Goal: Task Accomplishment & Management: Complete application form

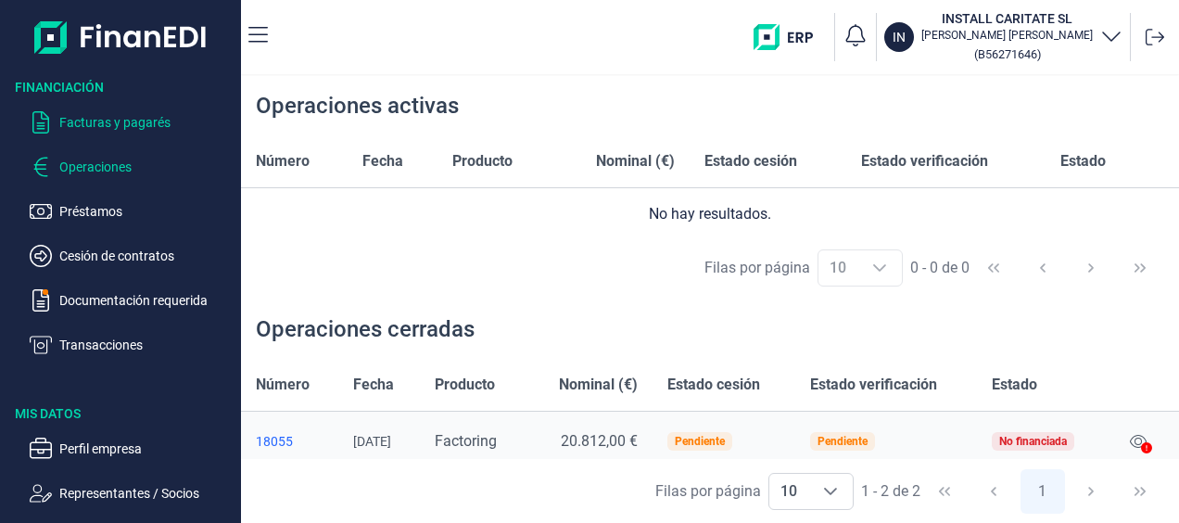
click at [159, 122] on p "Facturas y pagarés" at bounding box center [146, 122] width 174 height 22
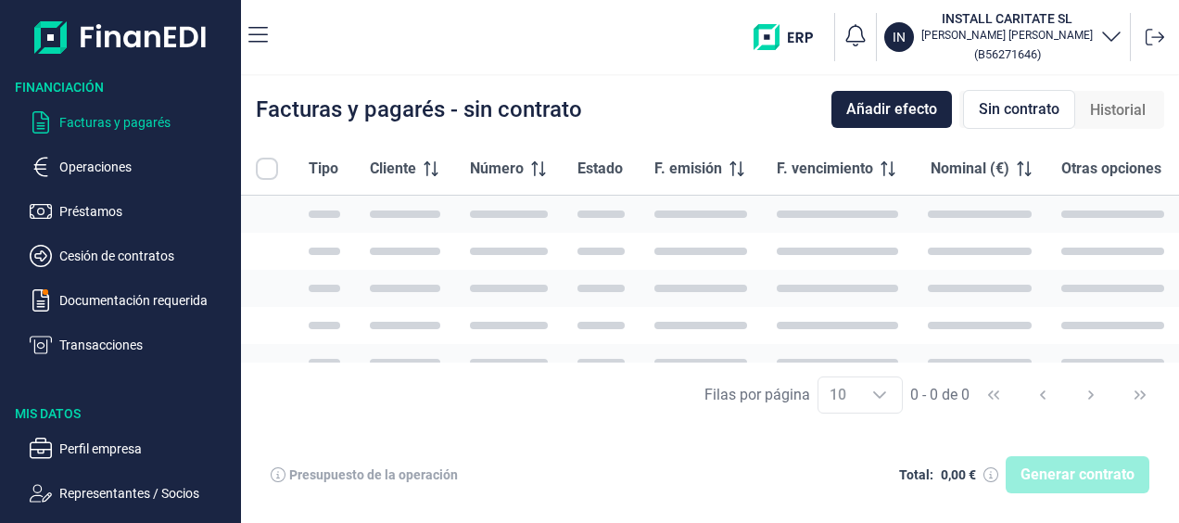
checkbox input "true"
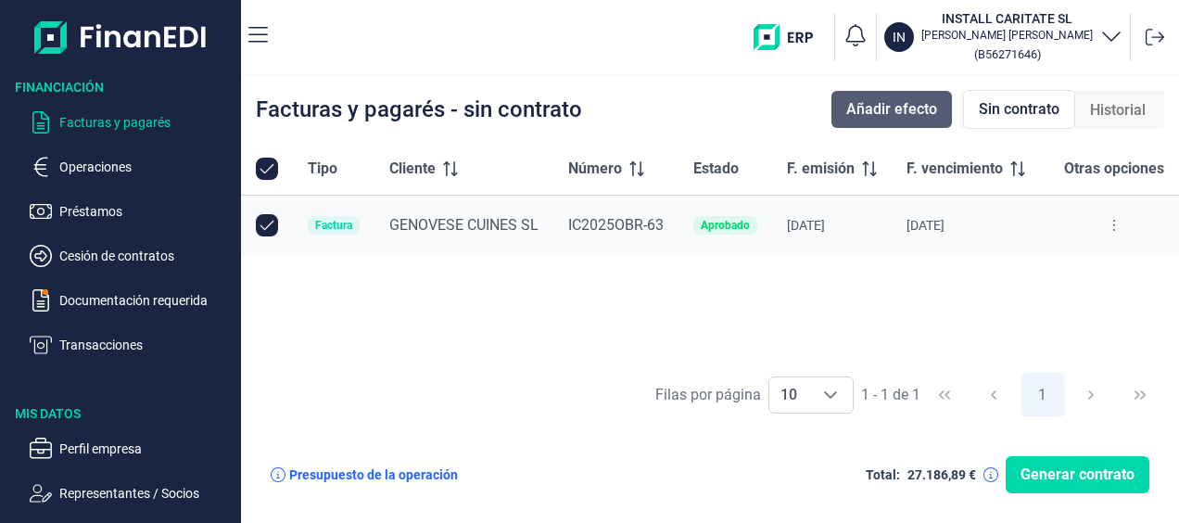
click at [921, 98] on button "Añadir efecto" at bounding box center [891, 109] width 120 height 37
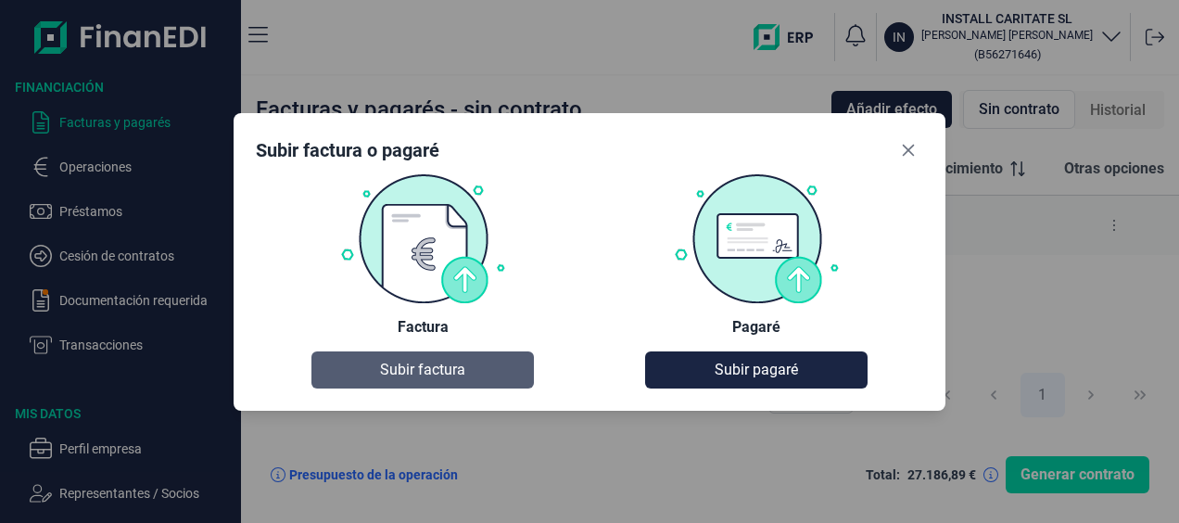
click at [425, 366] on span "Subir factura" at bounding box center [422, 370] width 85 height 22
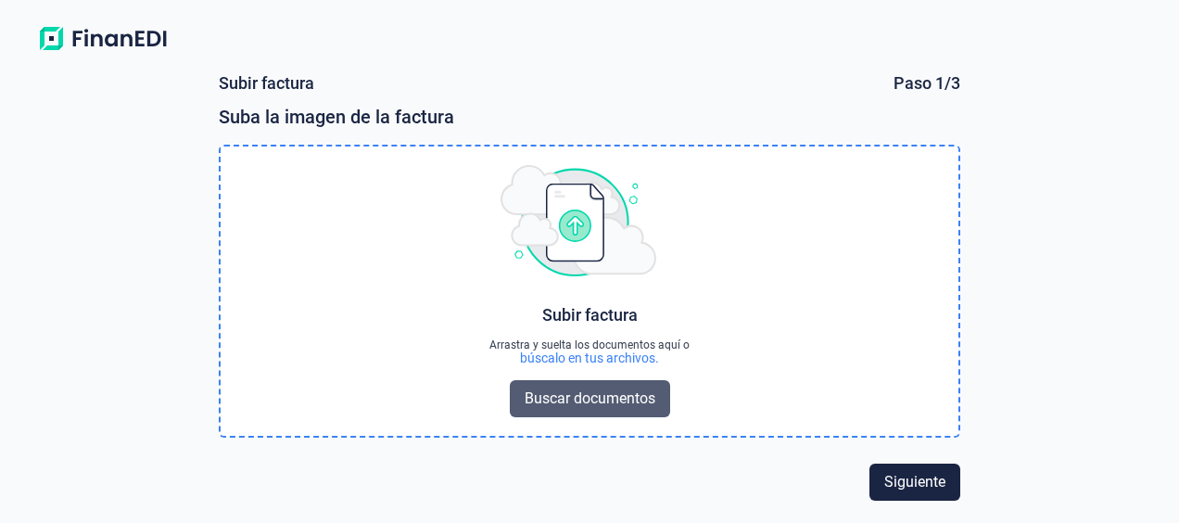
click at [610, 398] on span "Buscar documentos" at bounding box center [590, 398] width 131 height 22
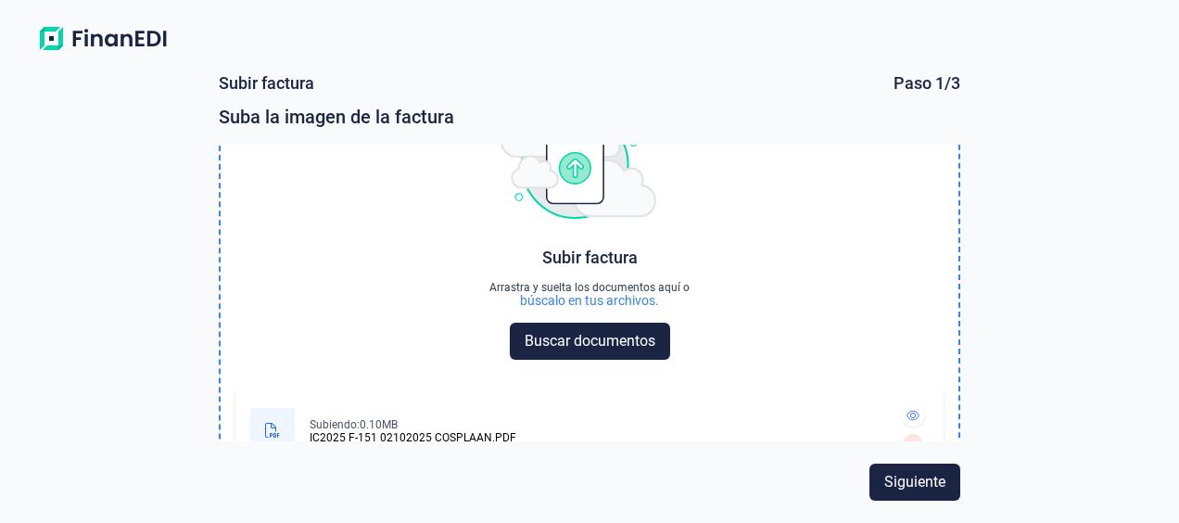
scroll to position [108, 0]
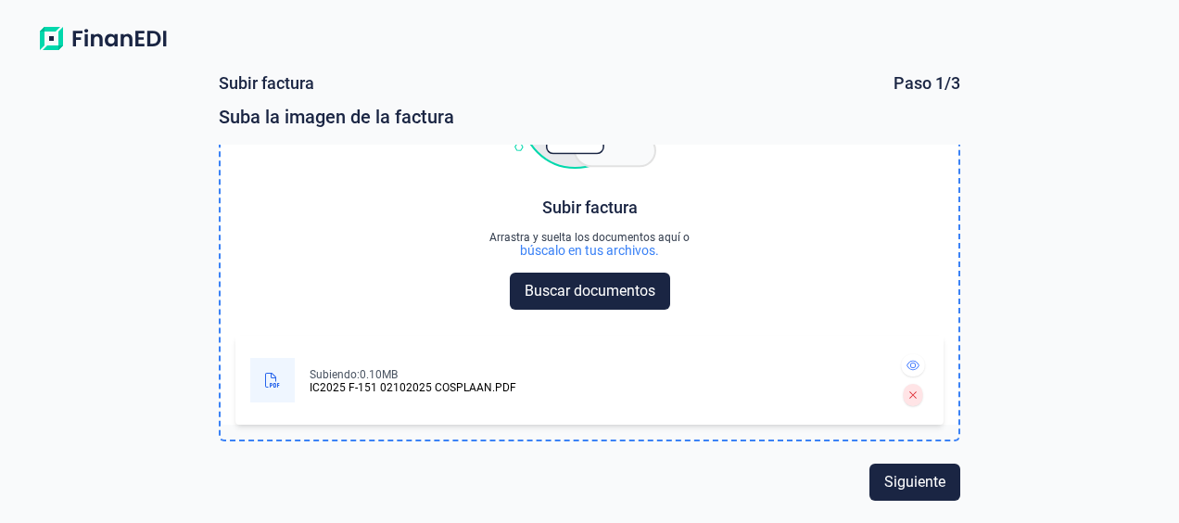
click at [343, 386] on div "IC2025 F-151 02102025 COSPLAAN.PDF" at bounding box center [413, 387] width 207 height 11
click at [273, 383] on icon at bounding box center [272, 380] width 15 height 15
drag, startPoint x: 273, startPoint y: 383, endPoint x: 346, endPoint y: 370, distance: 73.4
click at [346, 370] on div "Subiendo: 0.10MB" at bounding box center [413, 374] width 207 height 15
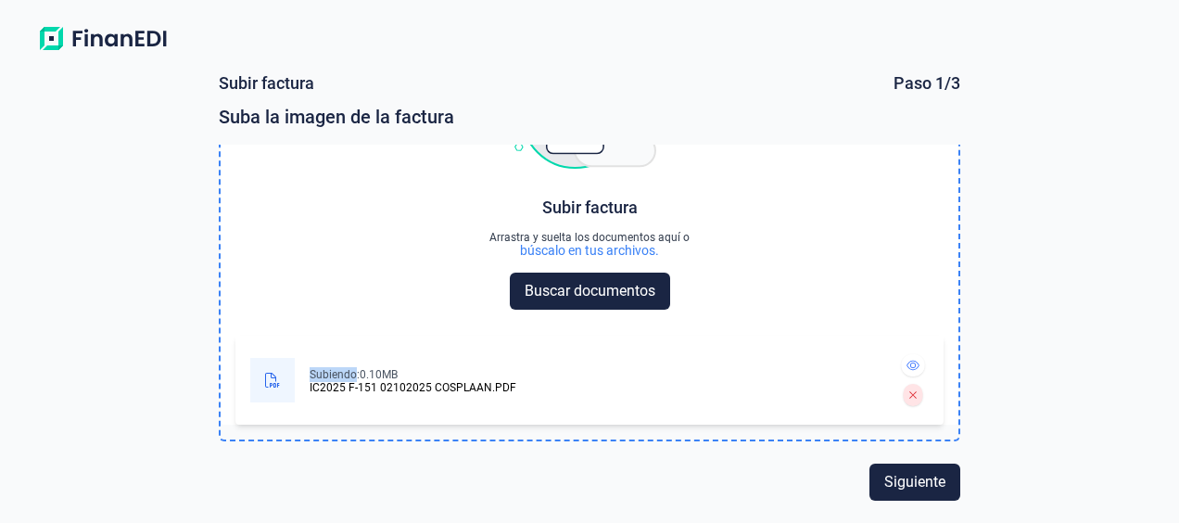
click at [346, 370] on div "Subiendo: 0.10MB" at bounding box center [413, 374] width 207 height 15
click at [901, 366] on button at bounding box center [913, 365] width 24 height 22
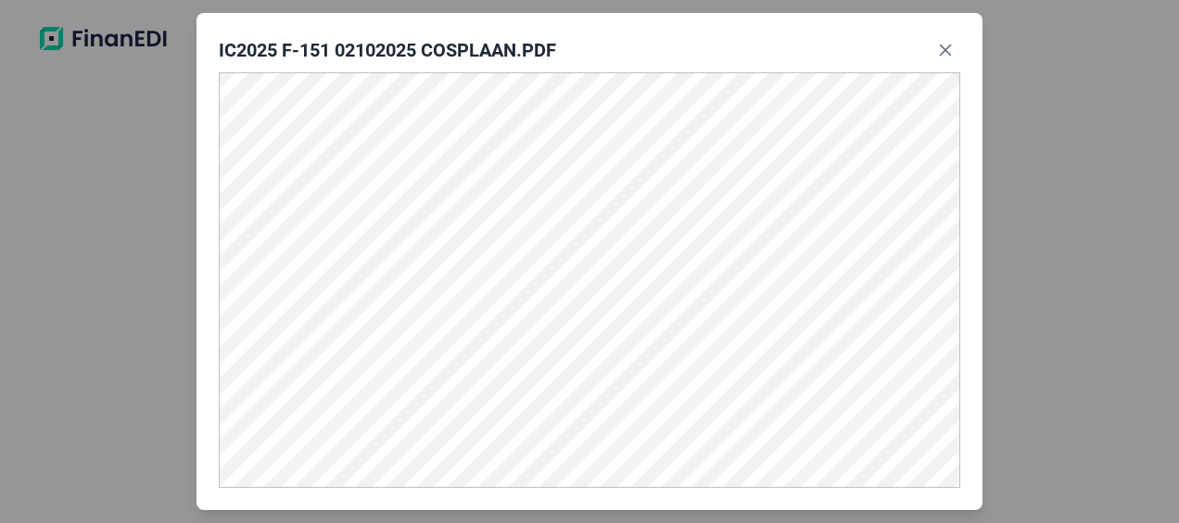
scroll to position [105, 0]
click at [946, 57] on icon "Close" at bounding box center [945, 50] width 15 height 15
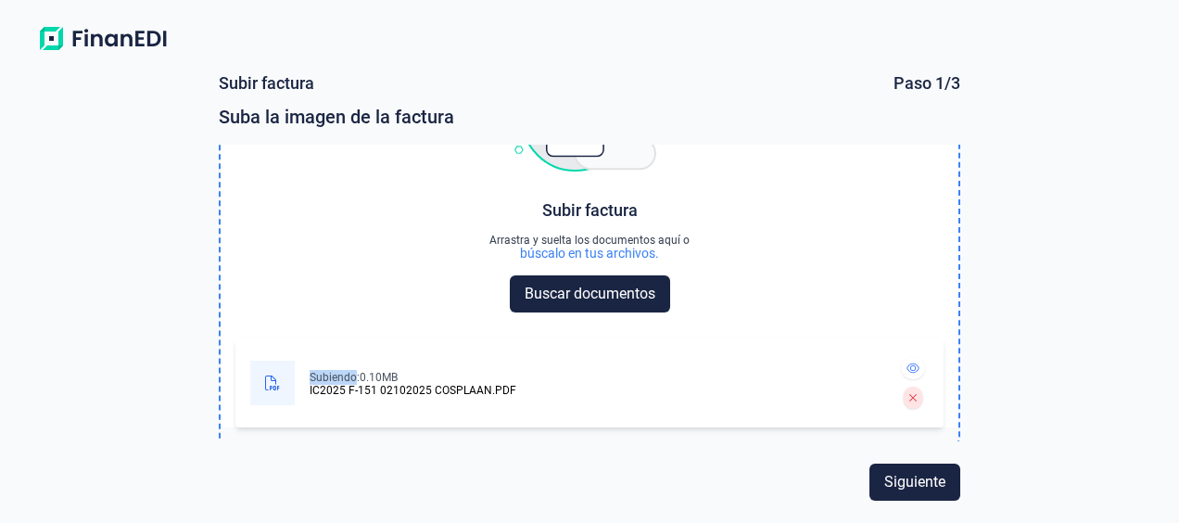
scroll to position [108, 0]
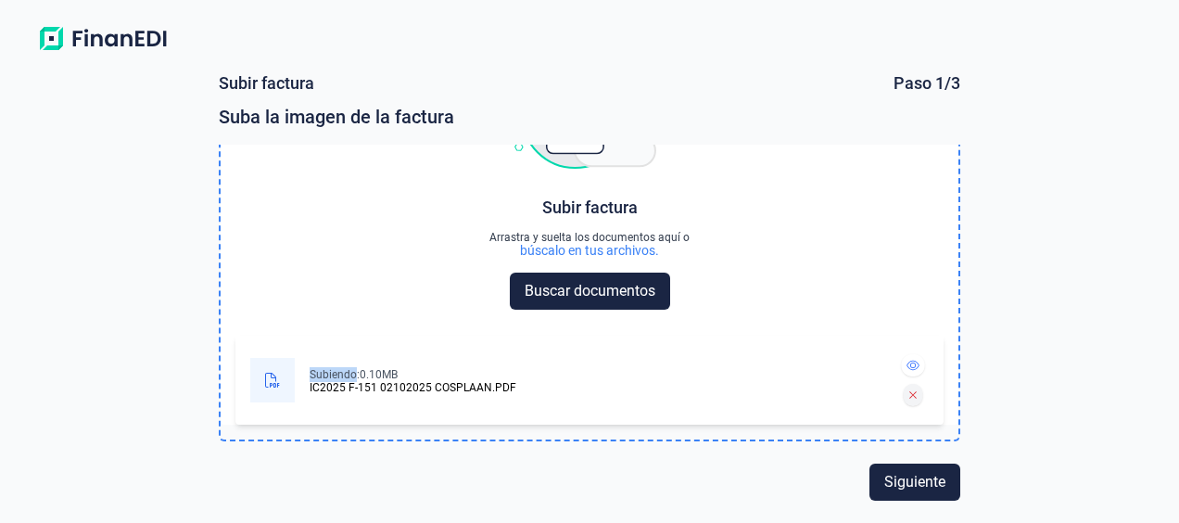
click at [908, 387] on button at bounding box center [913, 395] width 19 height 22
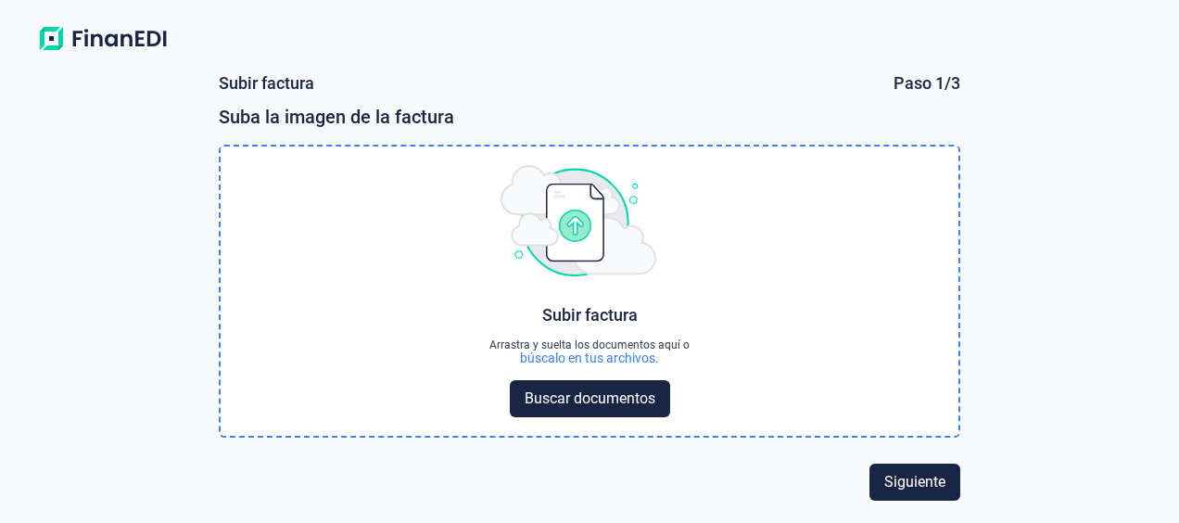
scroll to position [0, 0]
click at [582, 400] on span "Buscar documentos" at bounding box center [590, 398] width 131 height 22
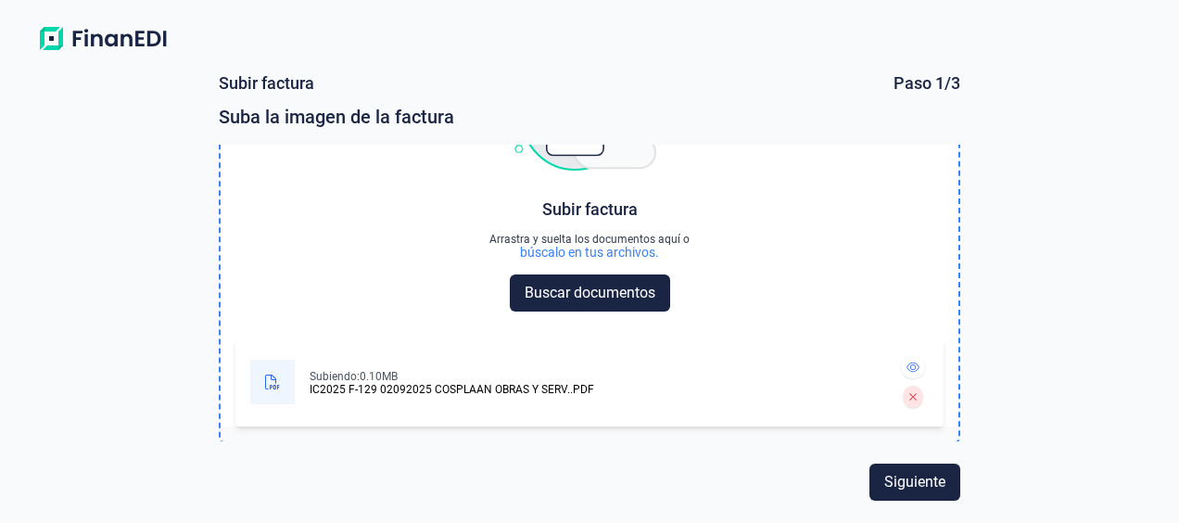
scroll to position [108, 0]
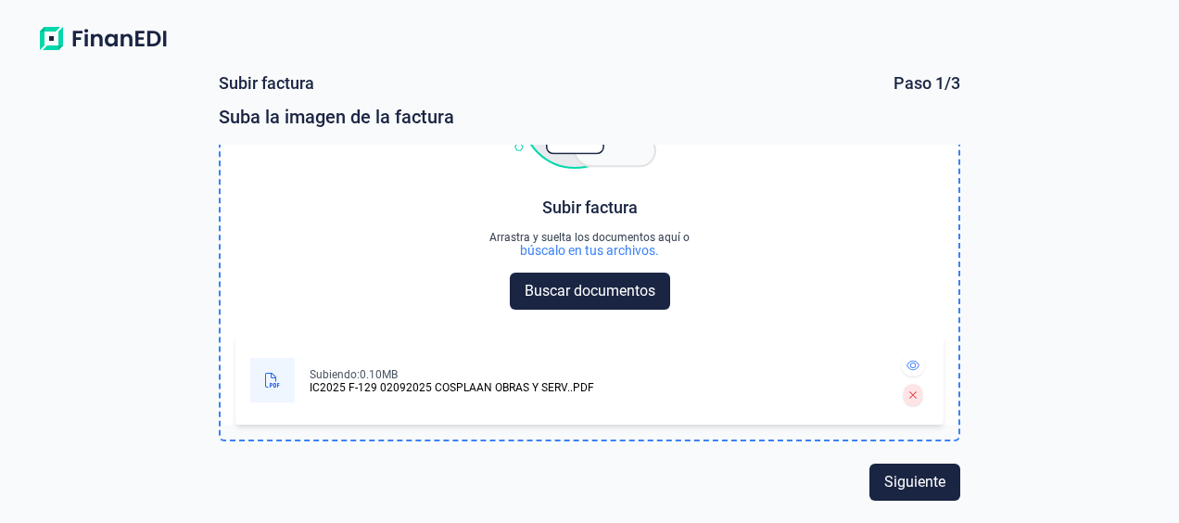
click at [374, 383] on div "IC2025 F-129 02092025 COSPLAAN OBRAS Y SERV..PDF" at bounding box center [452, 387] width 285 height 11
click at [901, 366] on button at bounding box center [913, 365] width 24 height 22
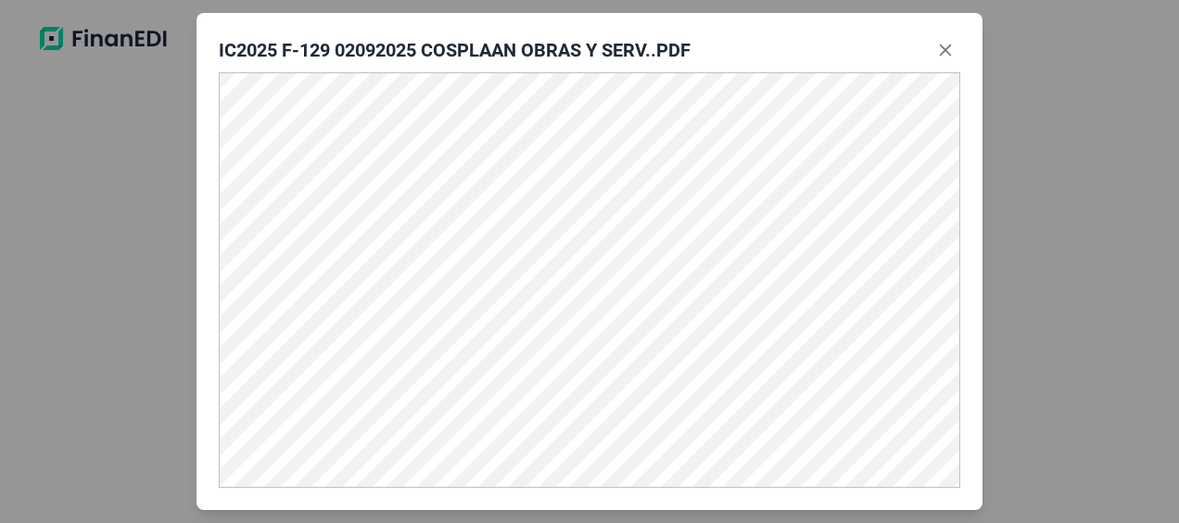
scroll to position [105, 0]
click at [944, 50] on icon "Close" at bounding box center [946, 50] width 12 height 12
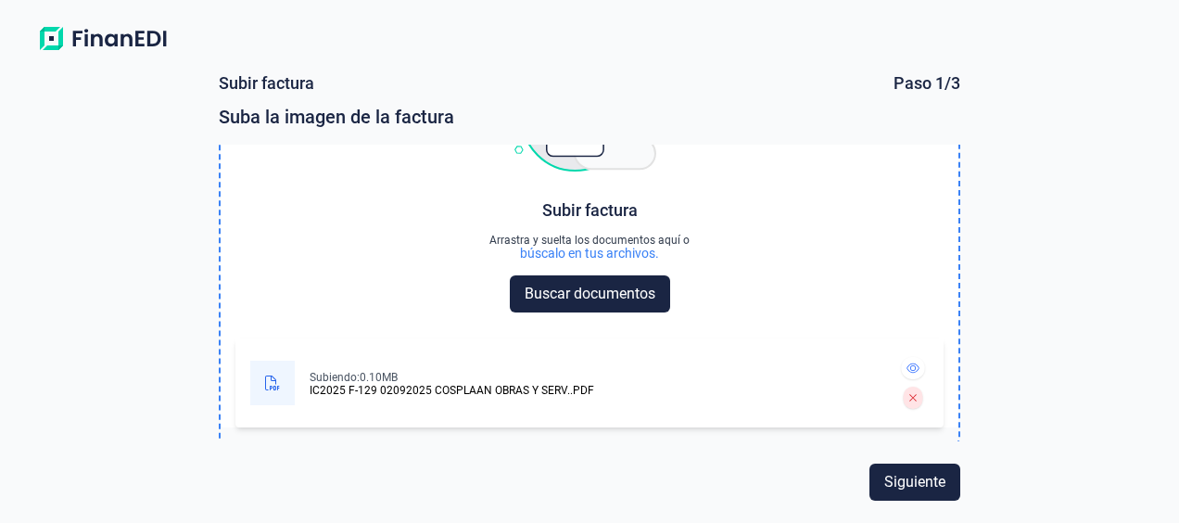
scroll to position [108, 0]
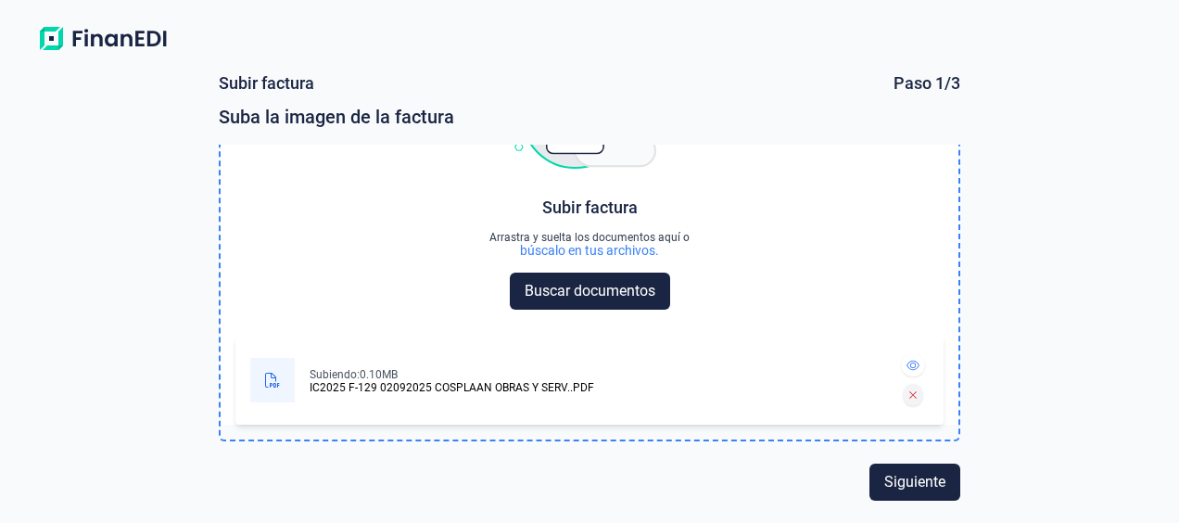
click at [909, 398] on icon at bounding box center [913, 394] width 8 height 11
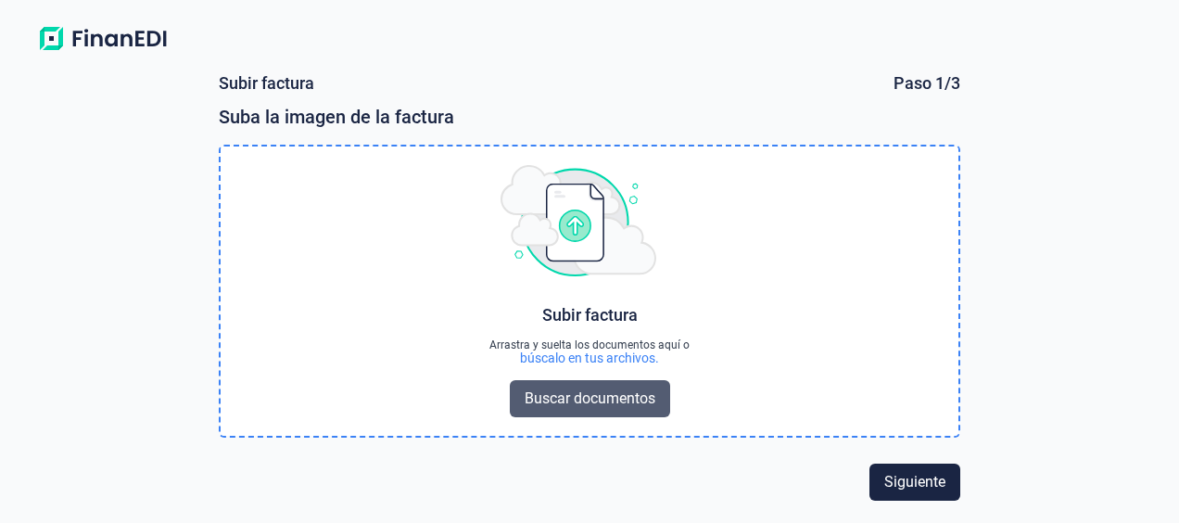
click at [601, 399] on span "Buscar documentos" at bounding box center [590, 398] width 131 height 22
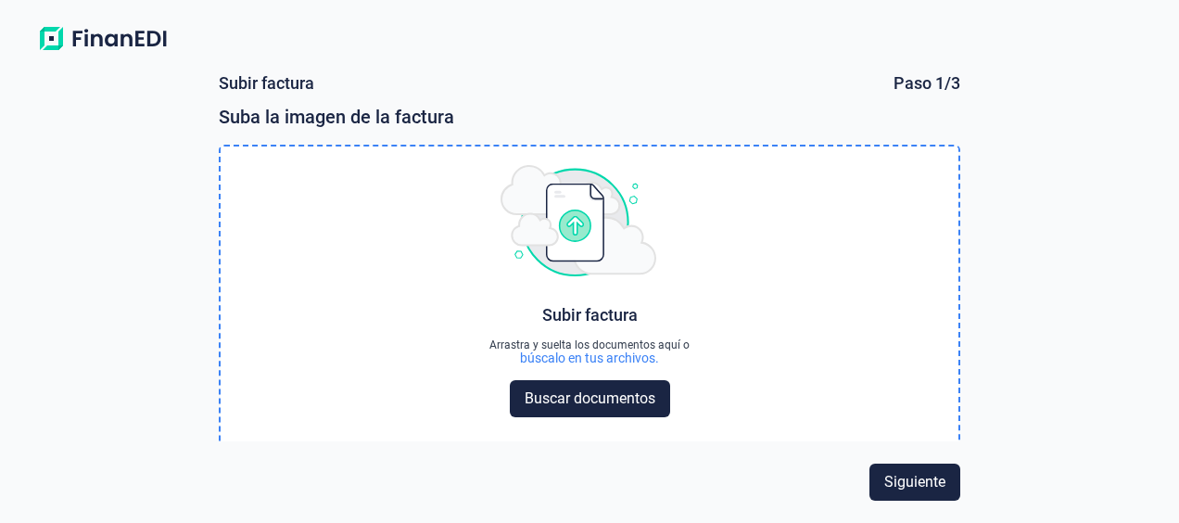
scroll to position [108, 0]
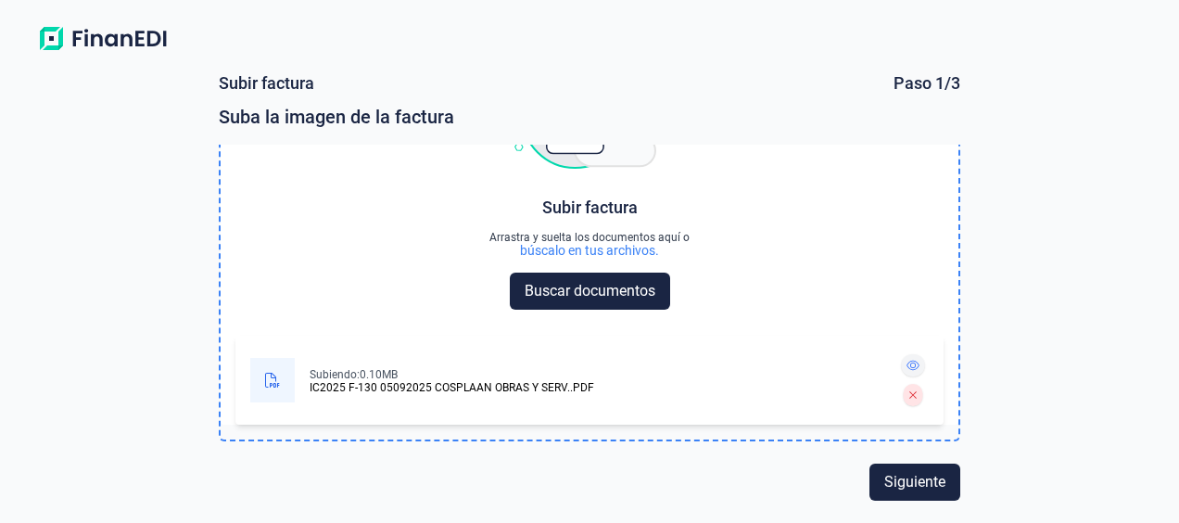
click at [906, 361] on icon at bounding box center [912, 365] width 13 height 11
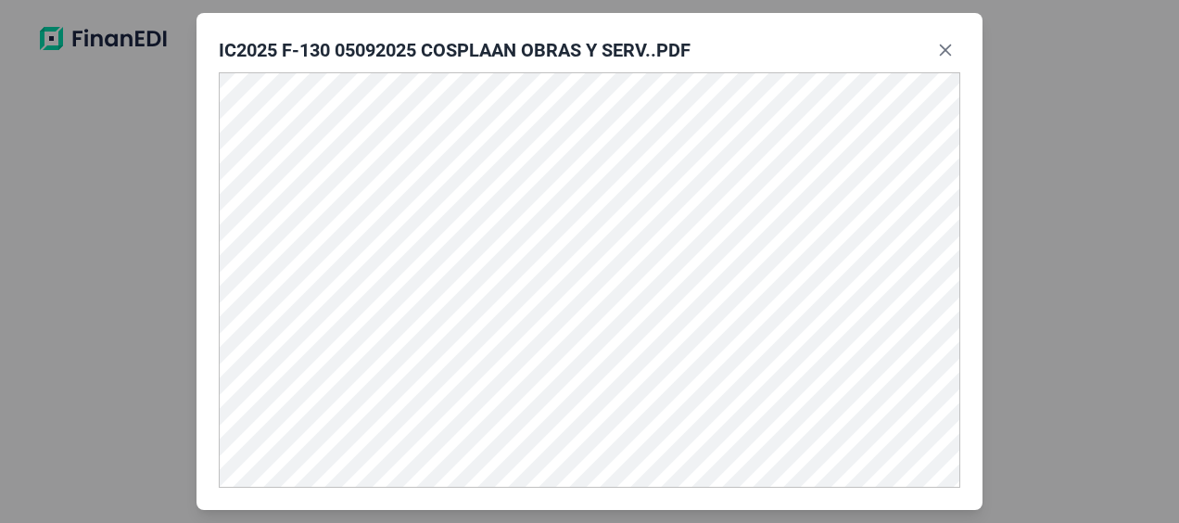
scroll to position [105, 0]
click at [955, 55] on button "Close" at bounding box center [945, 50] width 30 height 30
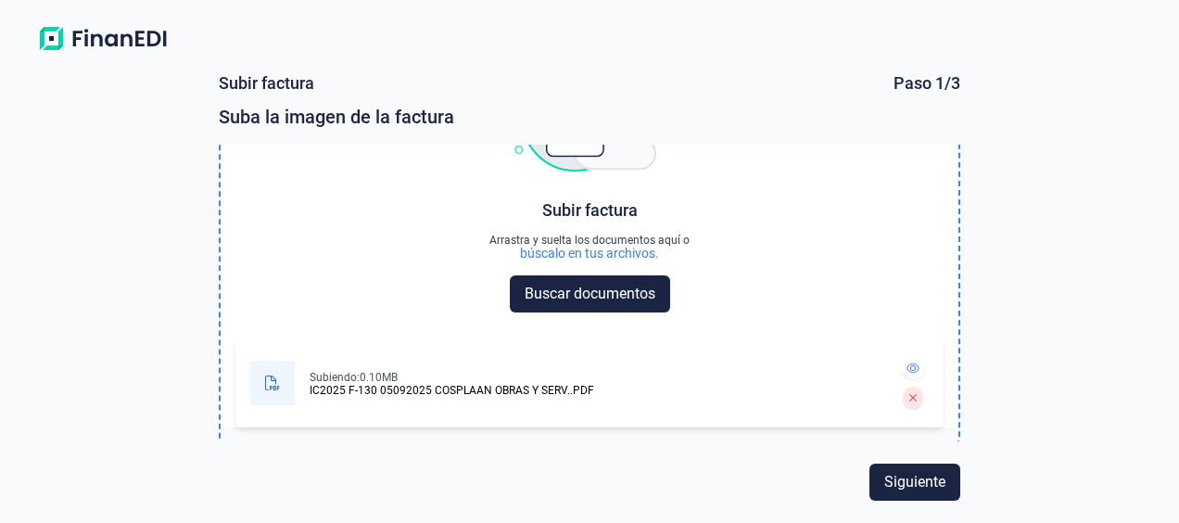
scroll to position [108, 0]
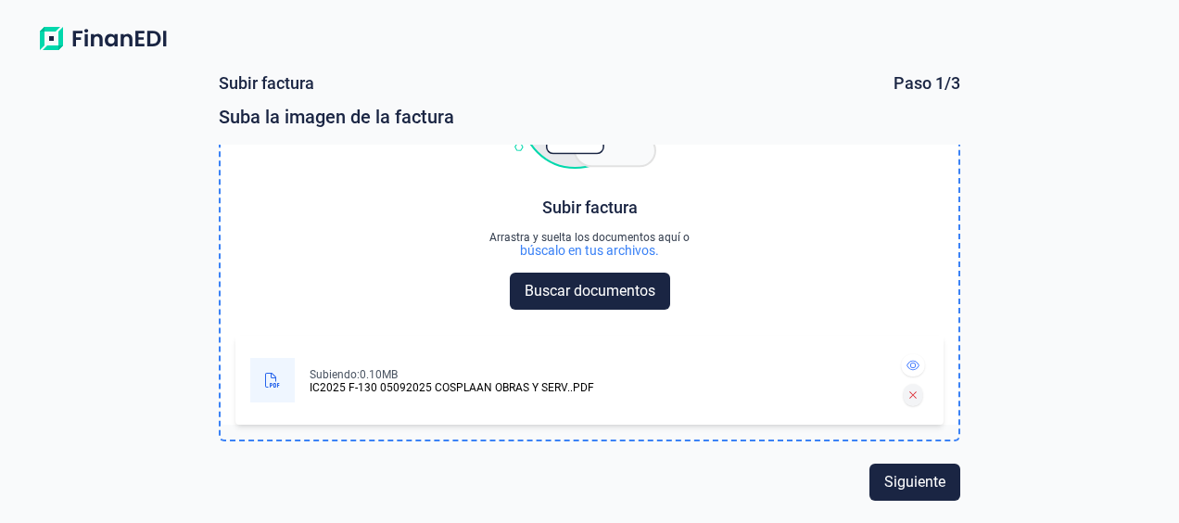
click at [909, 389] on icon at bounding box center [913, 394] width 8 height 11
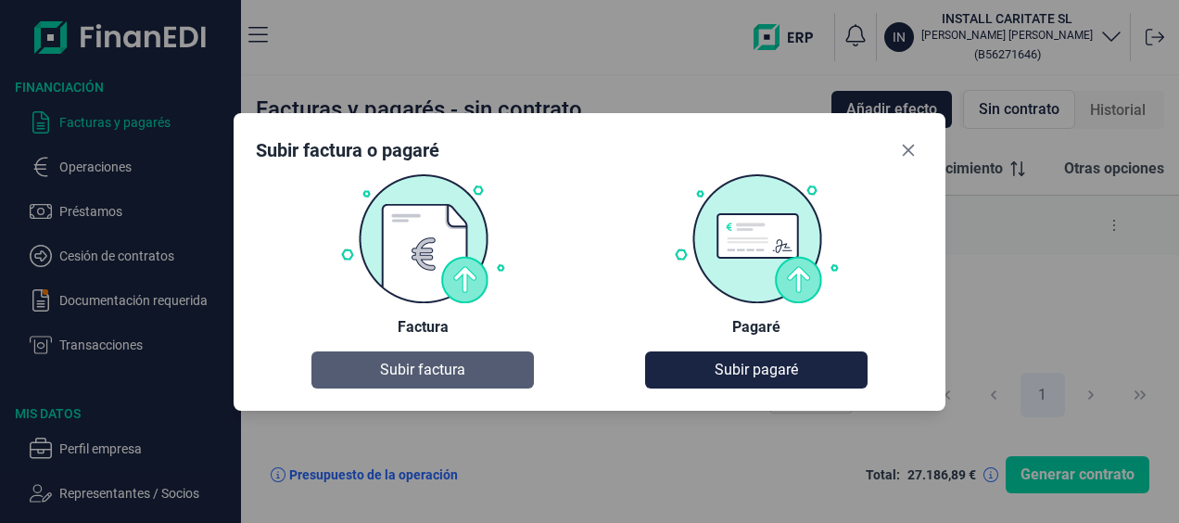
click at [444, 366] on span "Subir factura" at bounding box center [422, 370] width 85 height 22
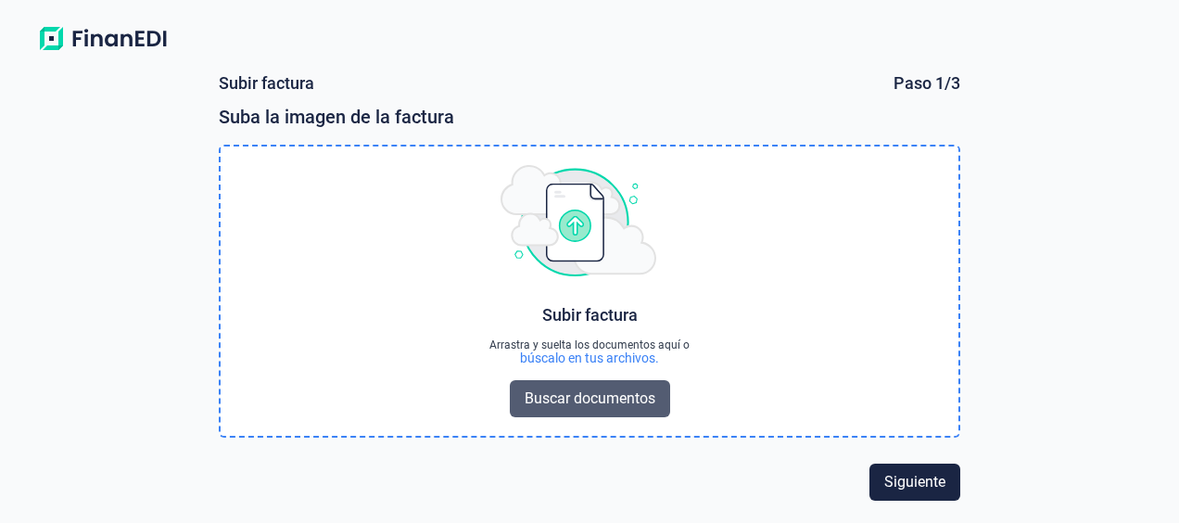
click at [584, 399] on span "Buscar documentos" at bounding box center [590, 398] width 131 height 22
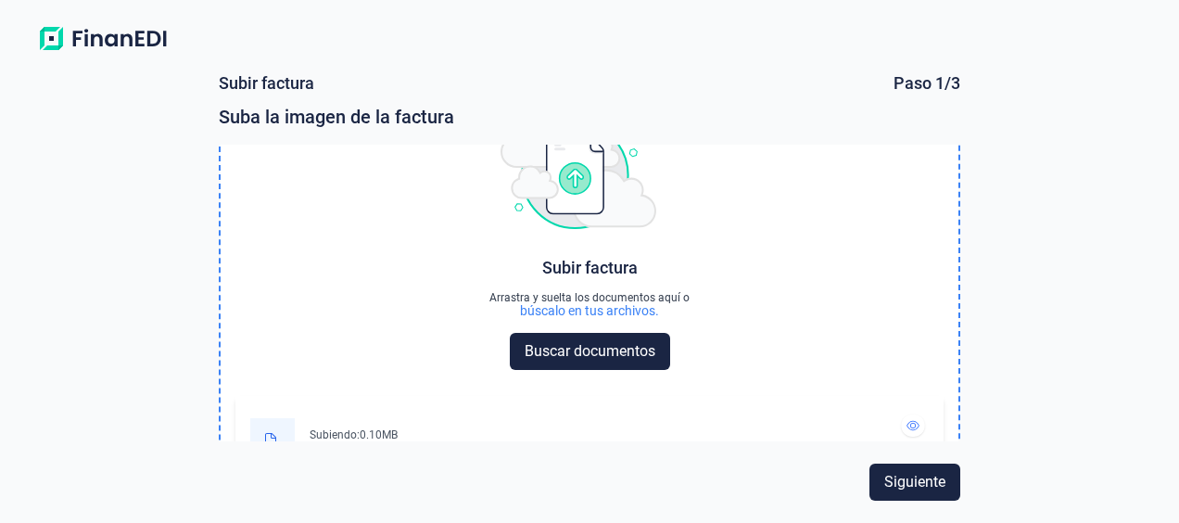
scroll to position [108, 0]
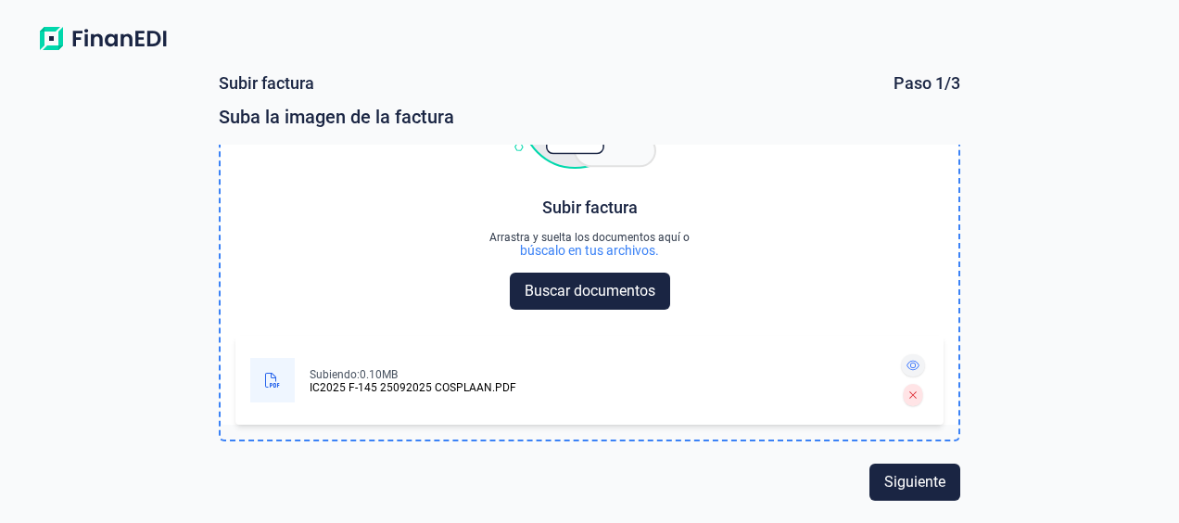
click at [906, 367] on icon at bounding box center [912, 365] width 13 height 11
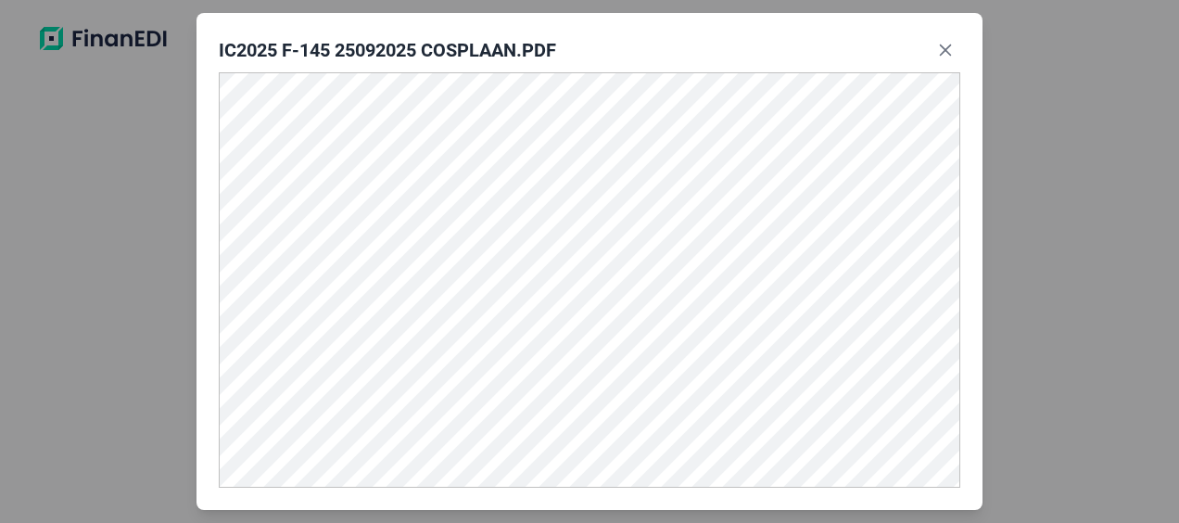
scroll to position [105, 0]
click at [936, 48] on button "Close" at bounding box center [945, 50] width 30 height 30
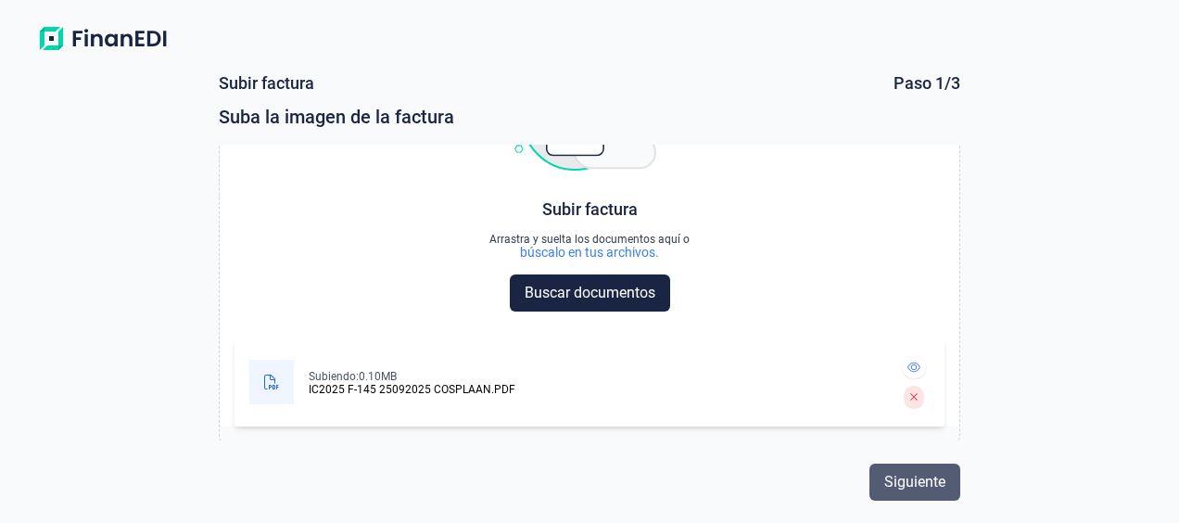
click at [931, 480] on span "Siguiente" at bounding box center [914, 482] width 61 height 22
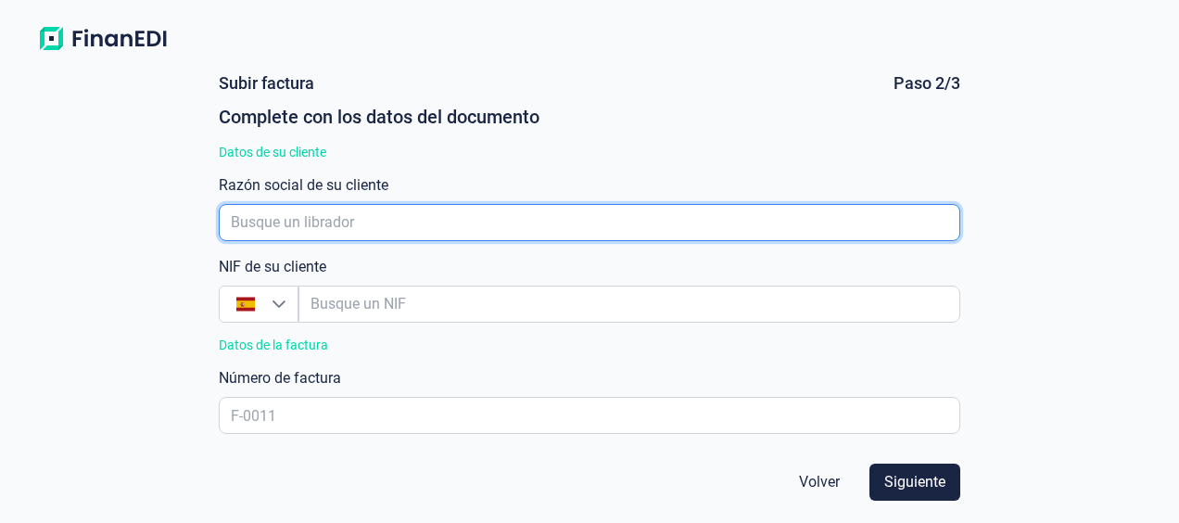
click at [321, 221] on input "empresaAutocomplete" at bounding box center [589, 222] width 741 height 37
click at [322, 219] on input "empresaAutocomplete" at bounding box center [589, 222] width 741 height 37
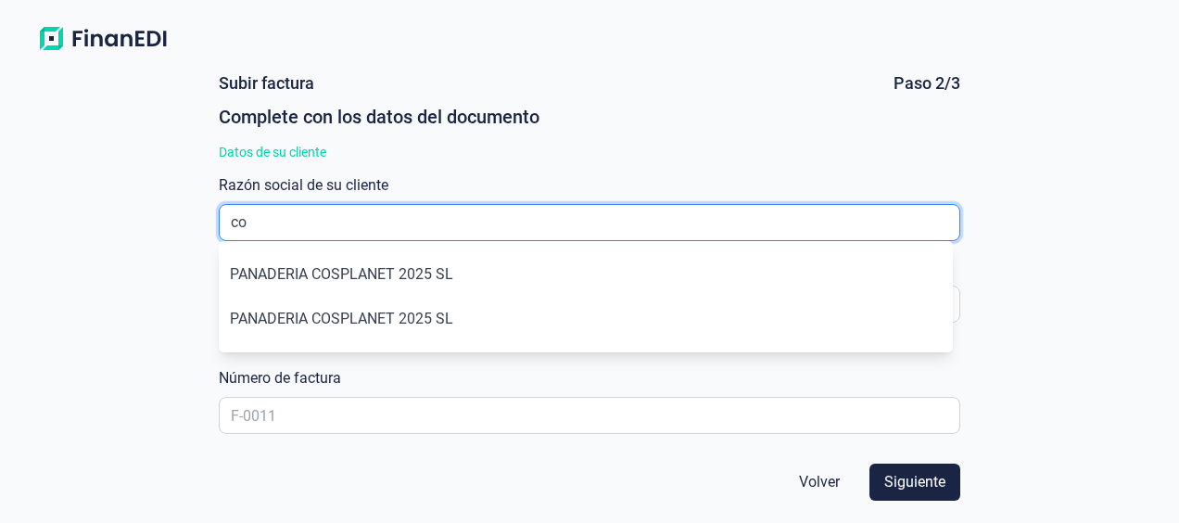
type input "c"
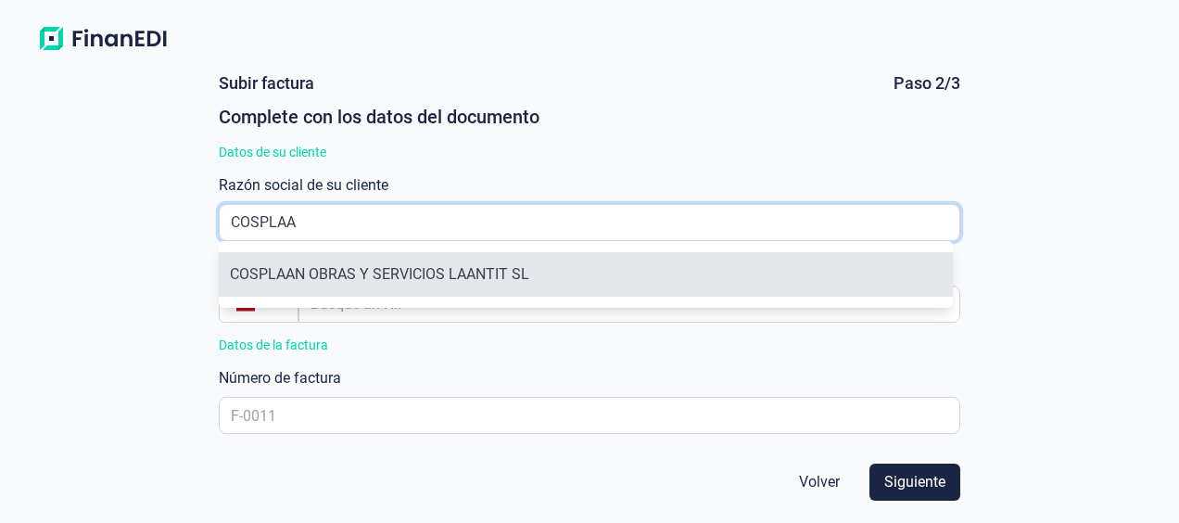
type input "COSPLAA"
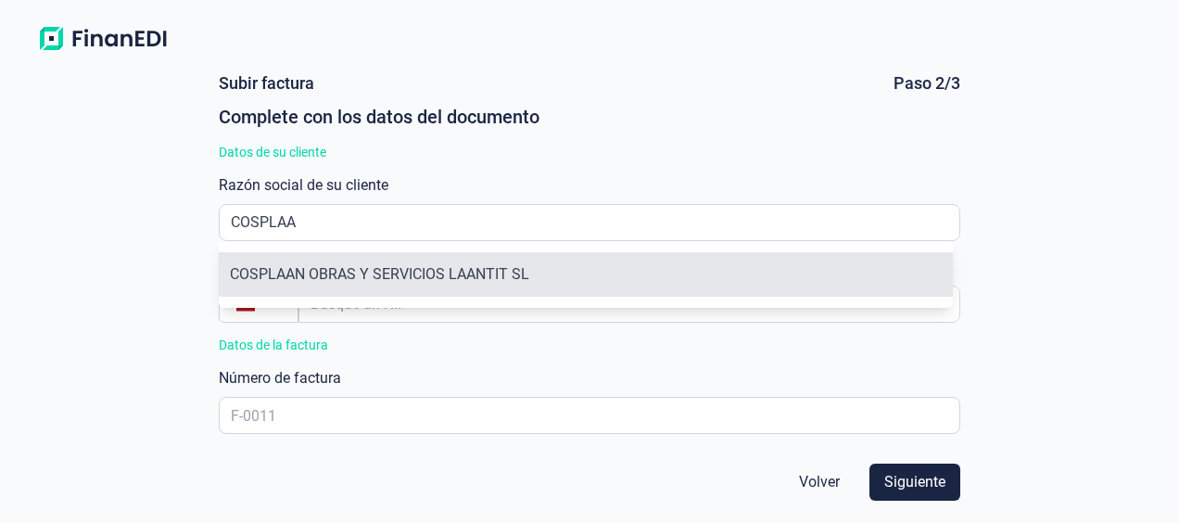
click at [258, 274] on li "COSPLAAN OBRAS Y SERVICIOS LAANTIT SL" at bounding box center [586, 274] width 734 height 44
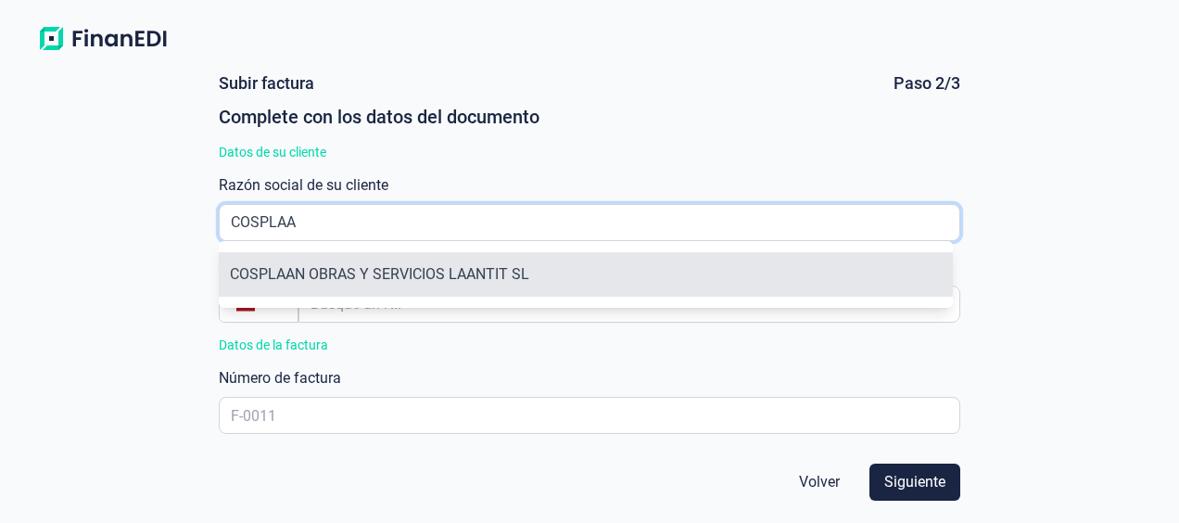
type input "B63392955"
type input "COSPLAAN OBRAS Y SERVICIOS LAANTIT SL"
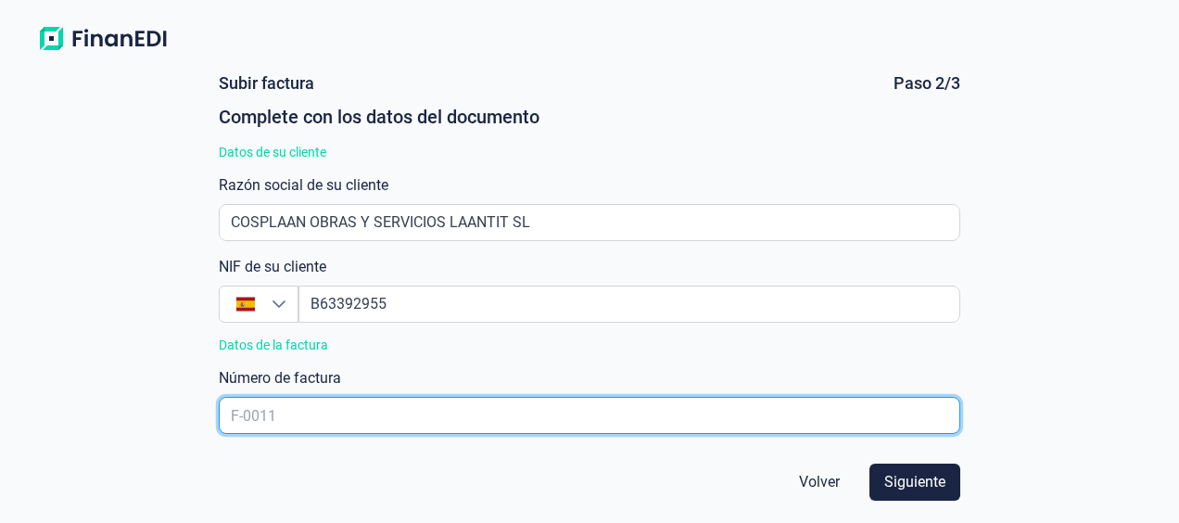
click at [317, 419] on input "text" at bounding box center [589, 415] width 741 height 37
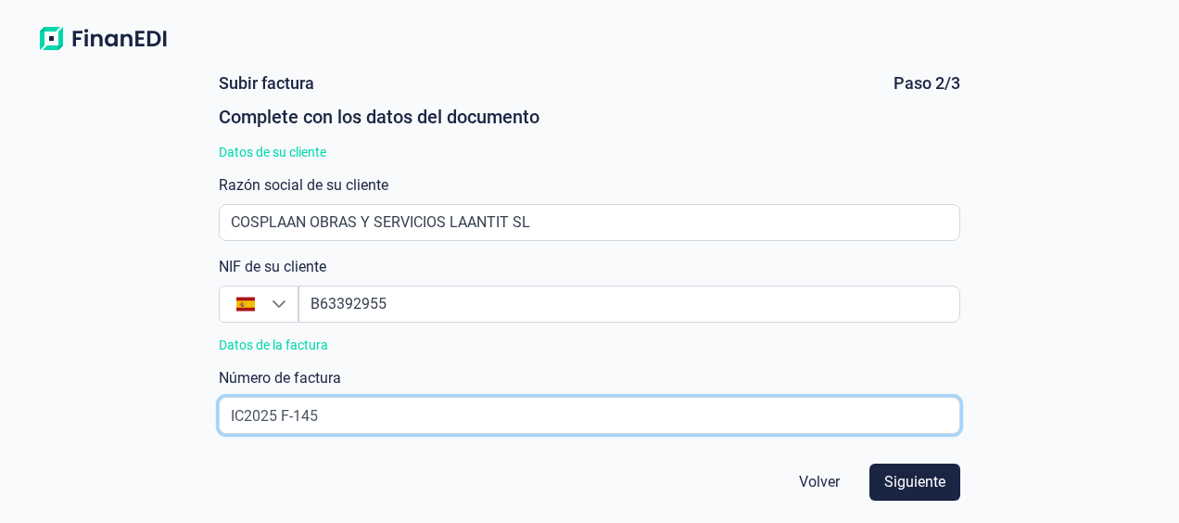
scroll to position [185, 0]
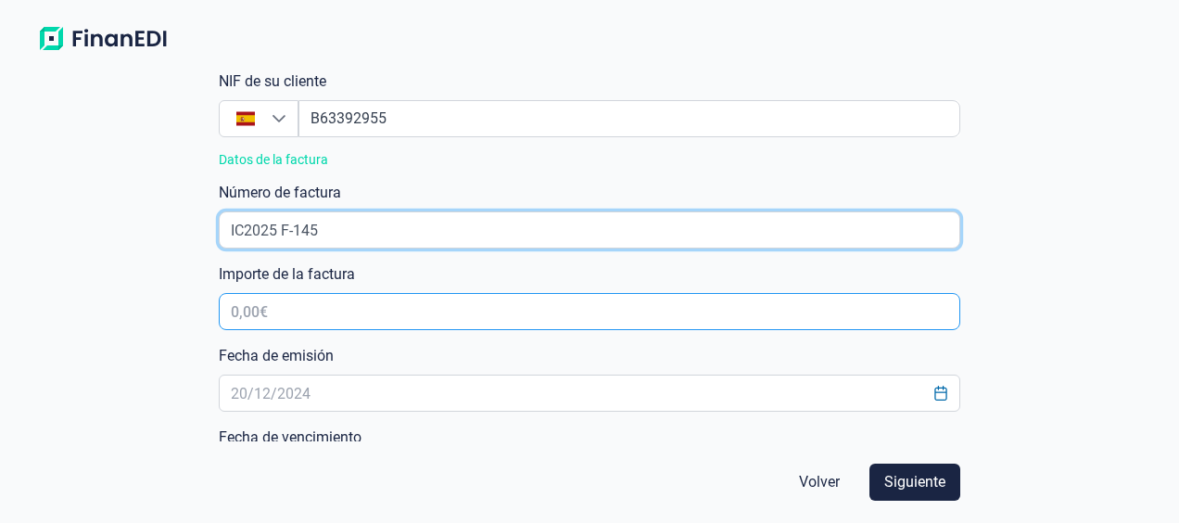
type input "IC2025 F-145"
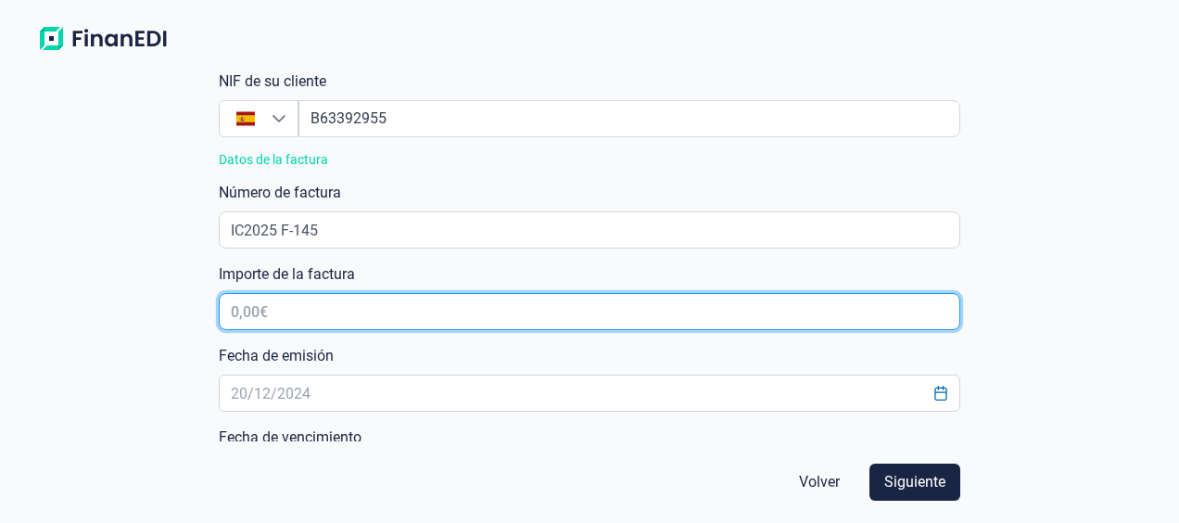
click at [308, 315] on input "text" at bounding box center [589, 311] width 741 height 37
type input "17.182,00 €"
click at [347, 304] on input "17.182,00 €" at bounding box center [589, 311] width 741 height 37
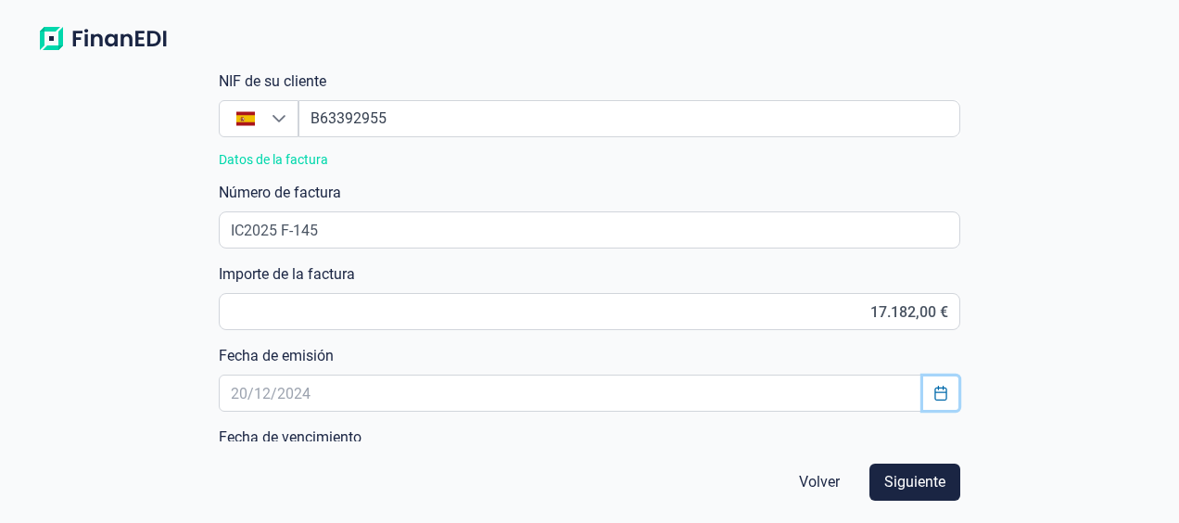
click at [943, 390] on button "Choose Date" at bounding box center [940, 392] width 35 height 33
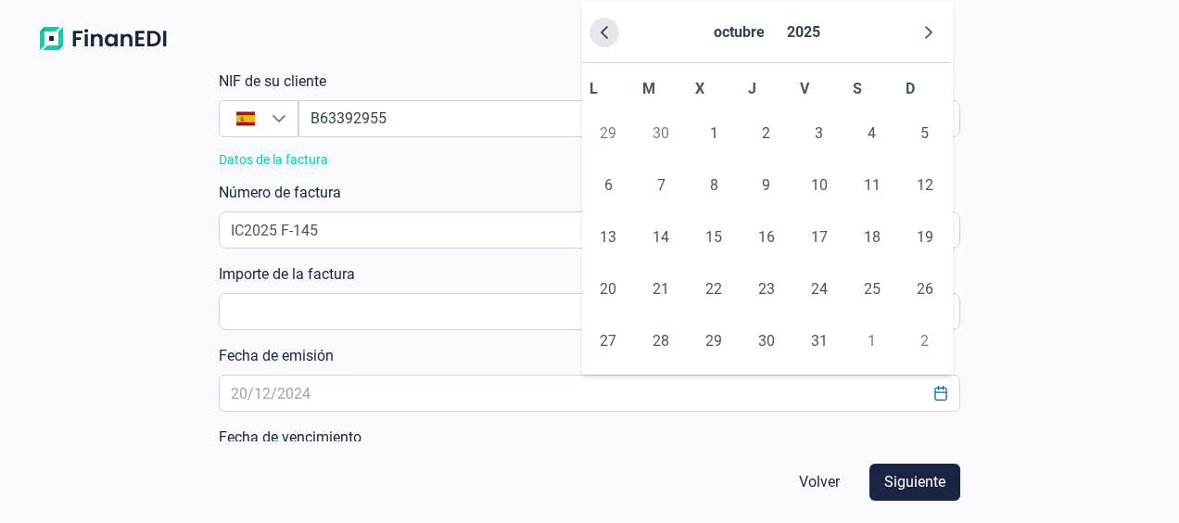
click at [602, 34] on icon "Previous Month" at bounding box center [604, 32] width 15 height 15
click at [823, 291] on span "26" at bounding box center [819, 289] width 37 height 37
type input "26/09/2025"
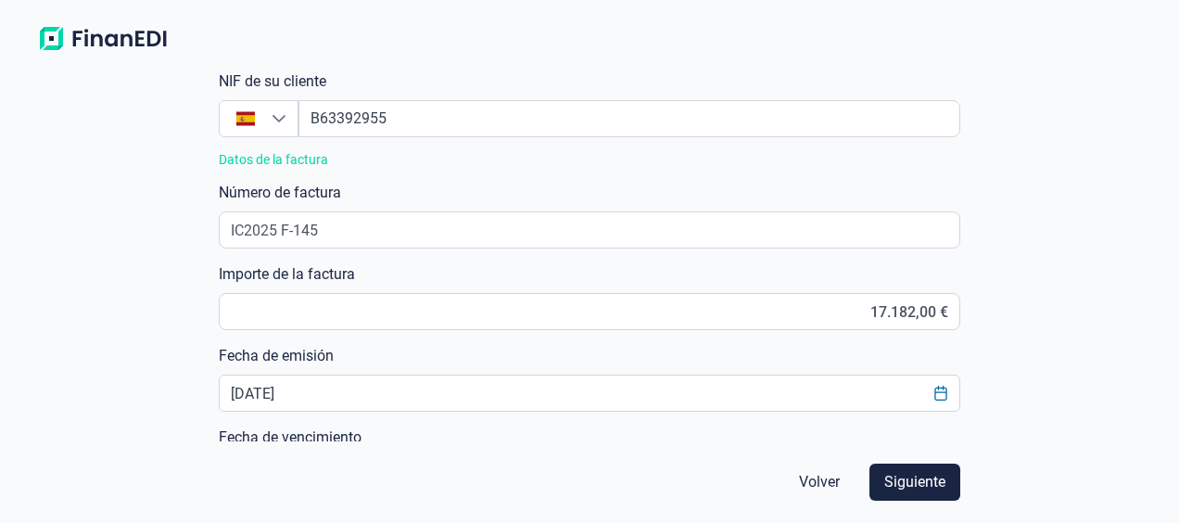
scroll to position [371, 0]
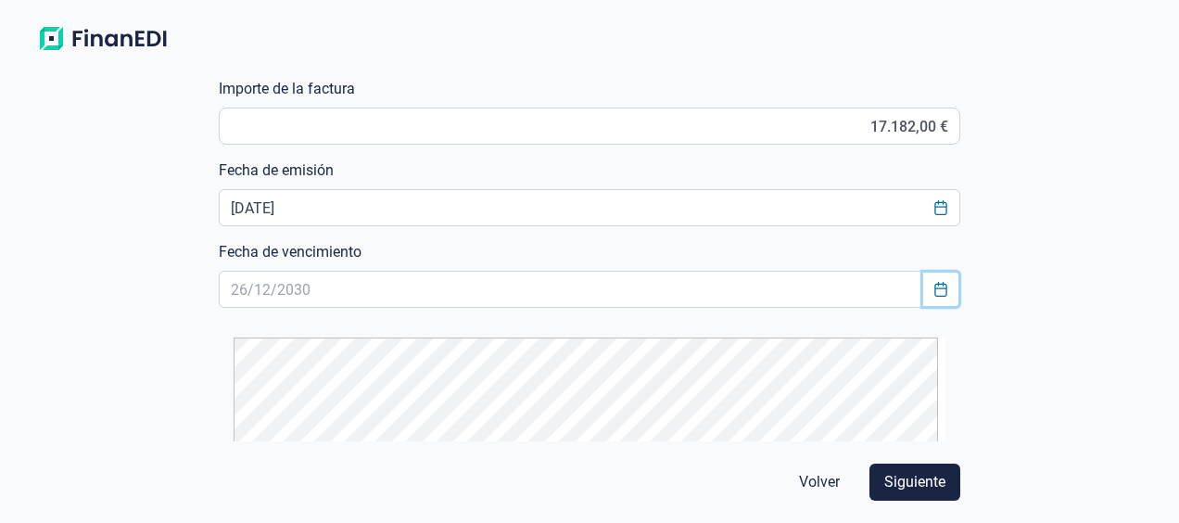
click at [934, 295] on icon "Choose Date" at bounding box center [940, 289] width 15 height 15
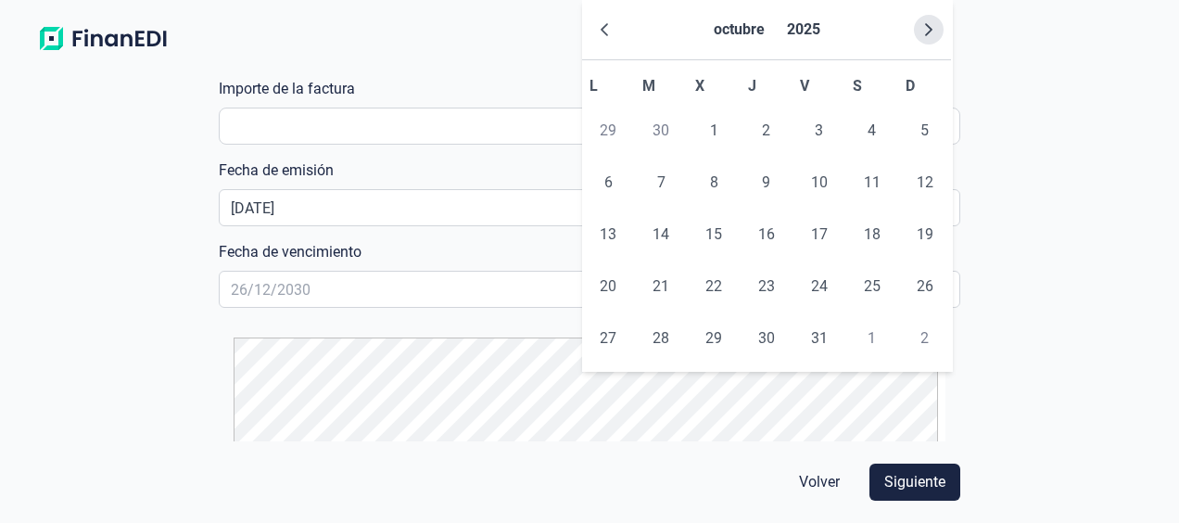
click at [925, 30] on icon "Next Month" at bounding box center [928, 29] width 15 height 15
click at [924, 30] on icon "Next Month" at bounding box center [928, 29] width 15 height 15
click at [829, 339] on span "30" at bounding box center [819, 338] width 37 height 37
type input "30/01/2026"
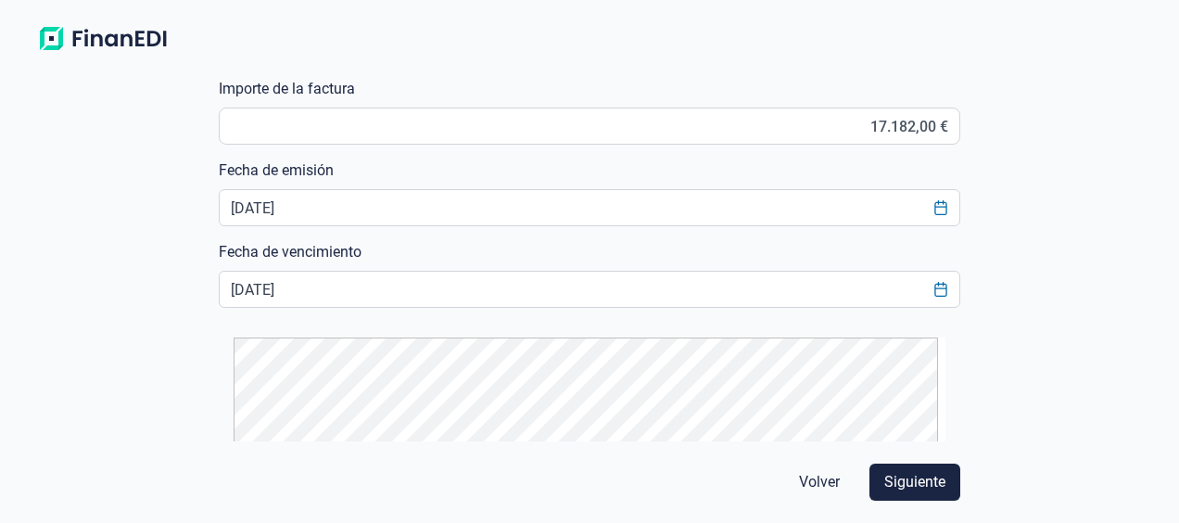
scroll to position [421, 0]
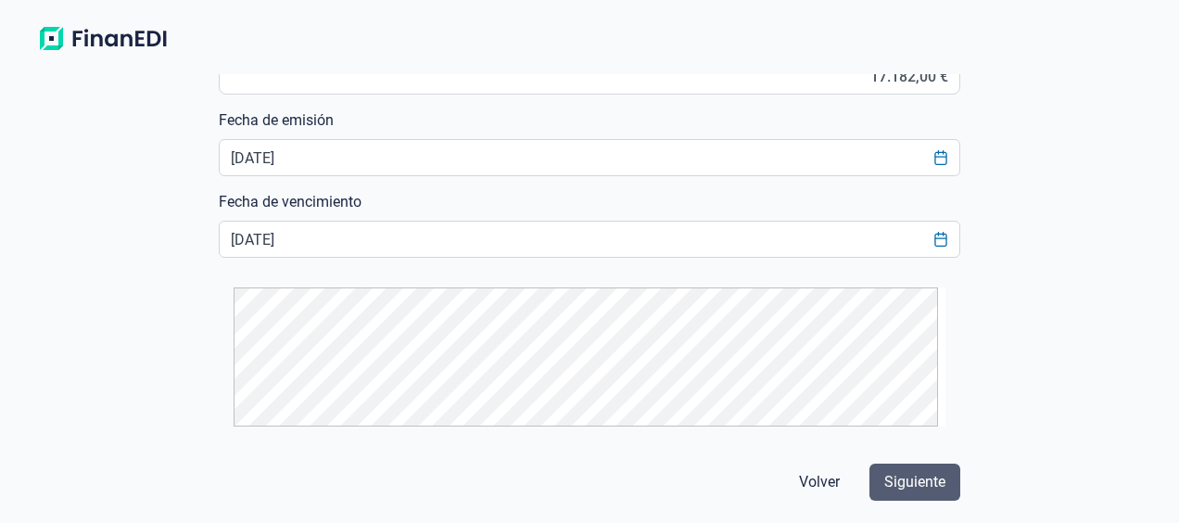
click at [923, 475] on span "Siguiente" at bounding box center [914, 482] width 61 height 22
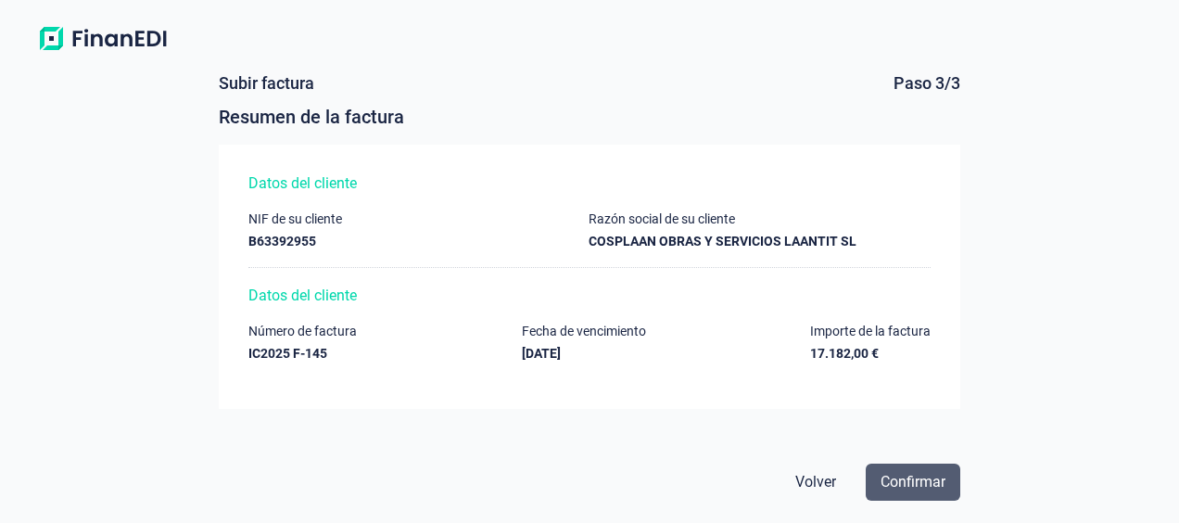
click at [908, 480] on span "Confirmar" at bounding box center [912, 482] width 65 height 22
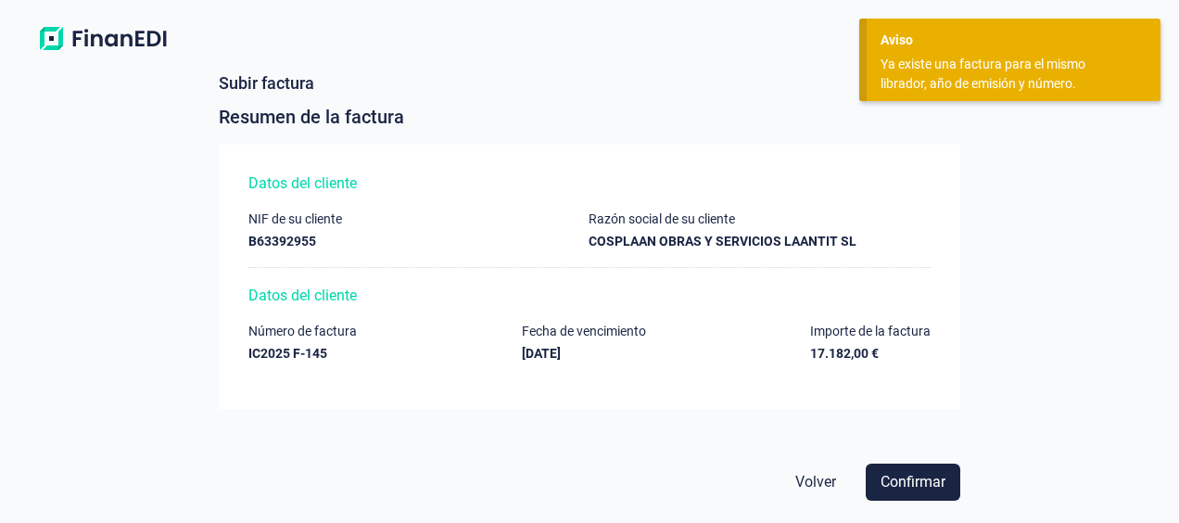
click at [908, 480] on span "Confirmar" at bounding box center [912, 482] width 65 height 22
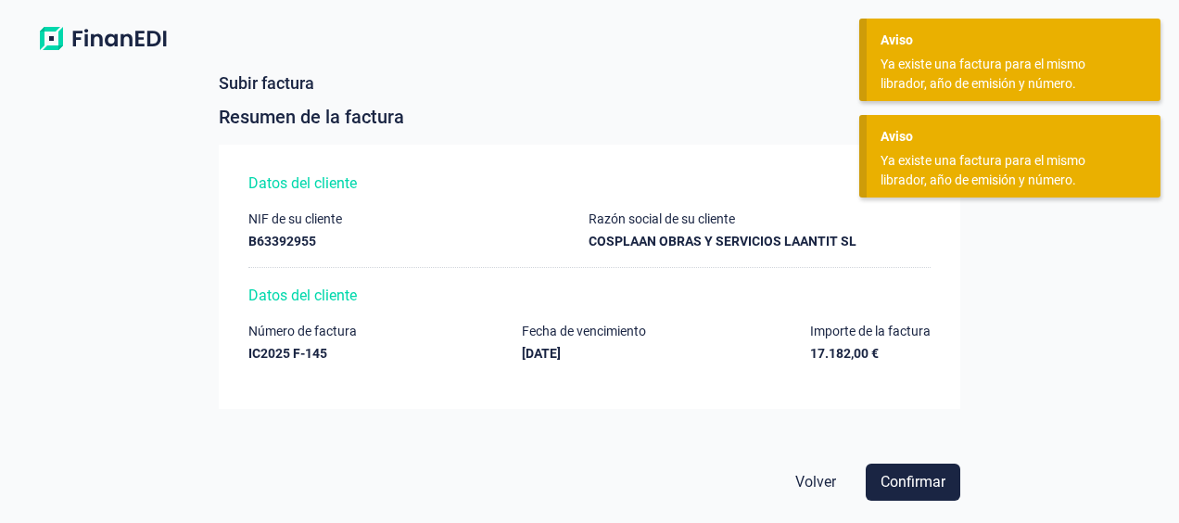
click at [908, 480] on span "Confirmar" at bounding box center [912, 482] width 65 height 22
click at [482, 191] on div "Datos del cliente" at bounding box center [589, 183] width 682 height 19
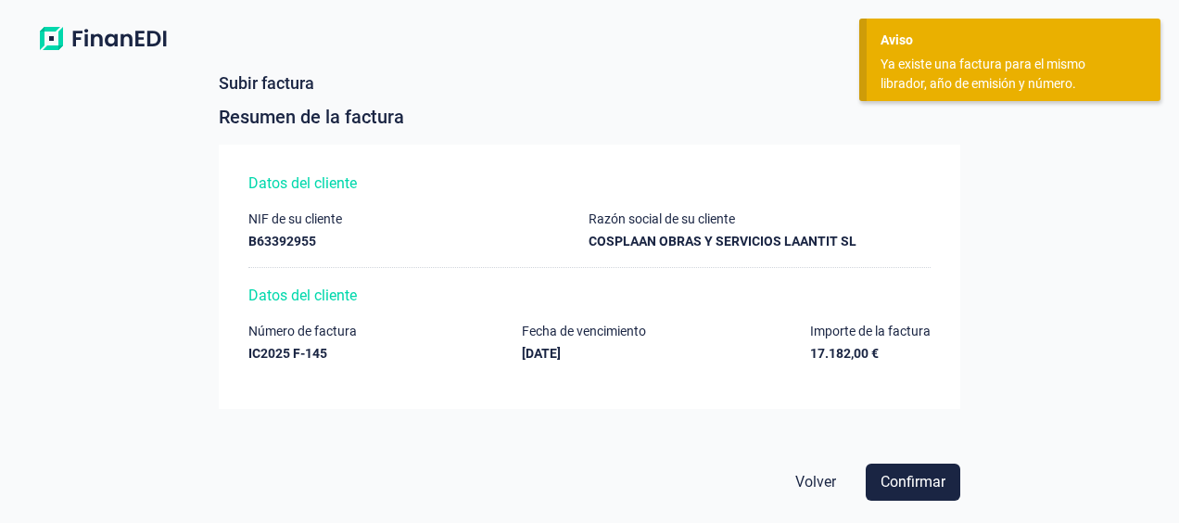
click at [642, 85] on div "Subir factura Paso 3/3" at bounding box center [589, 83] width 741 height 19
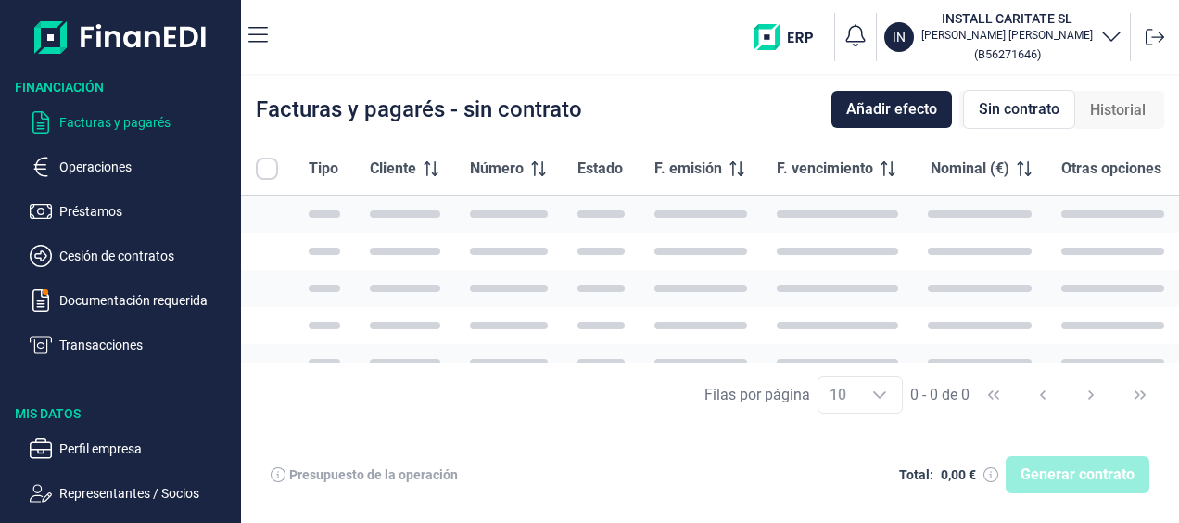
checkbox input "true"
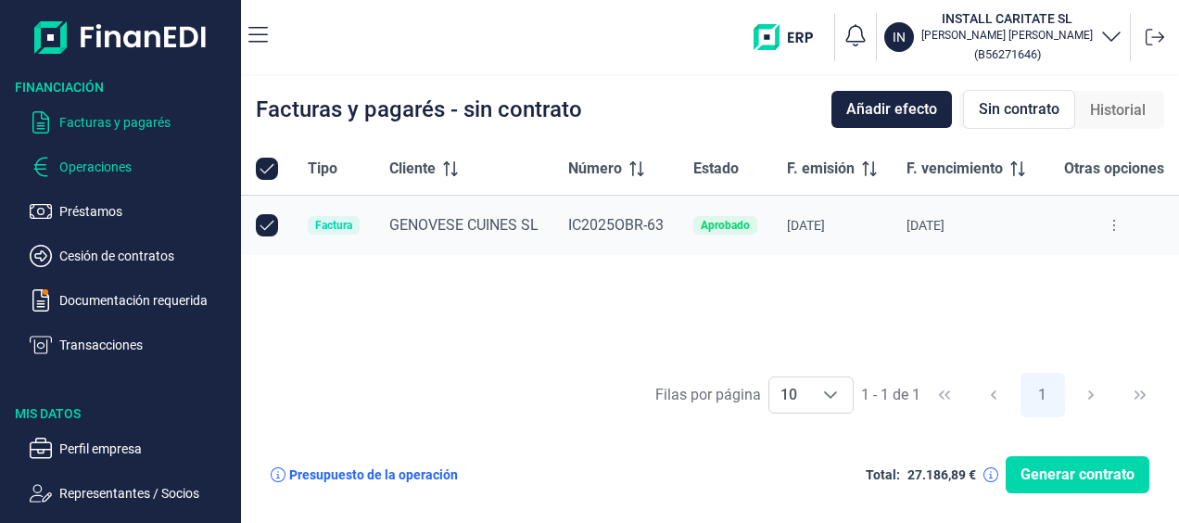
click at [96, 174] on p "Operaciones" at bounding box center [146, 167] width 174 height 22
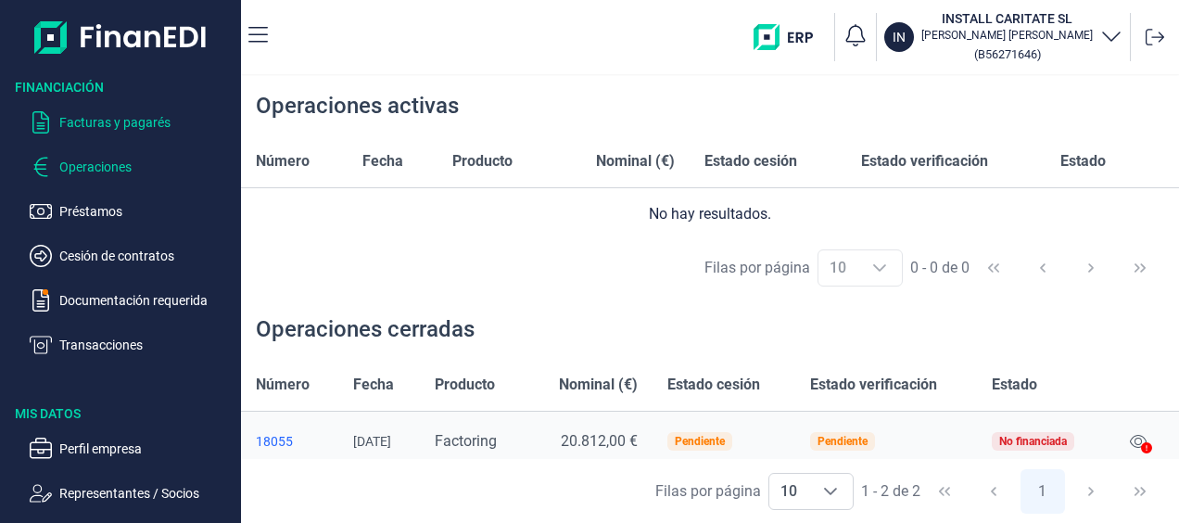
click at [125, 125] on p "Facturas y pagarés" at bounding box center [146, 122] width 174 height 22
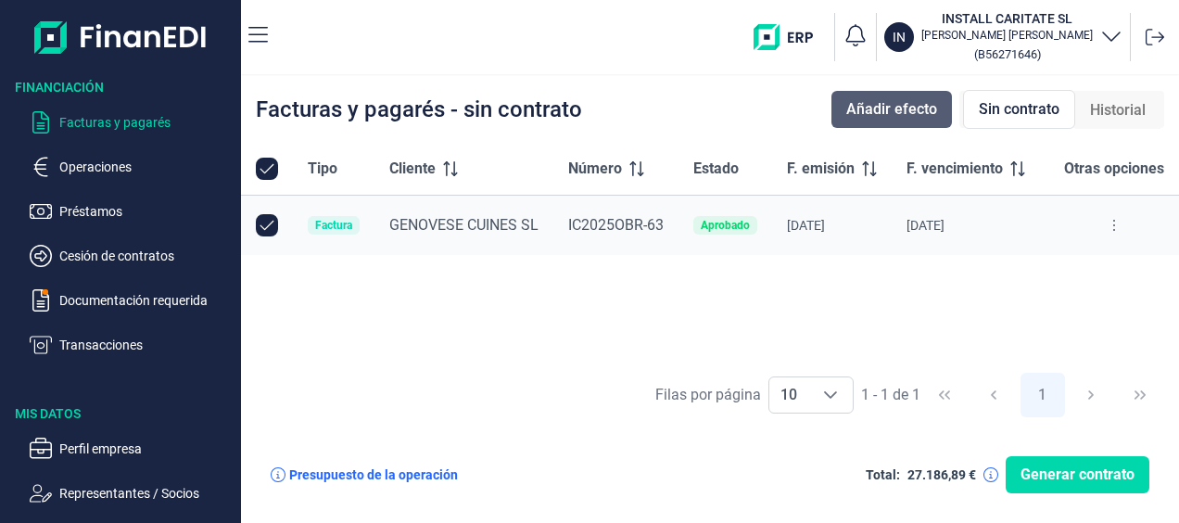
click at [900, 115] on span "Añadir efecto" at bounding box center [891, 109] width 91 height 22
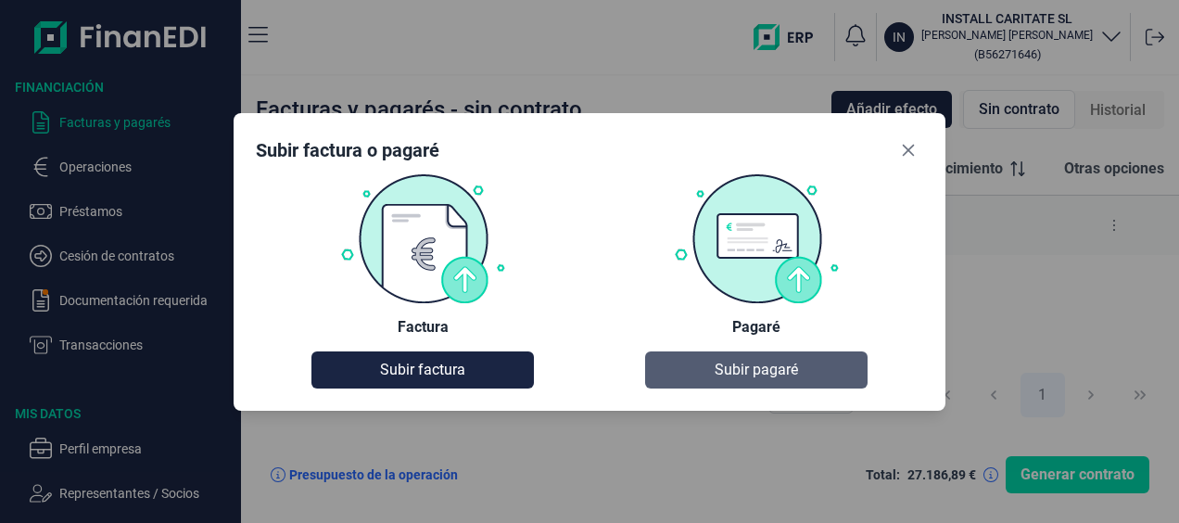
click at [806, 374] on button "Subir pagaré" at bounding box center [756, 369] width 222 height 37
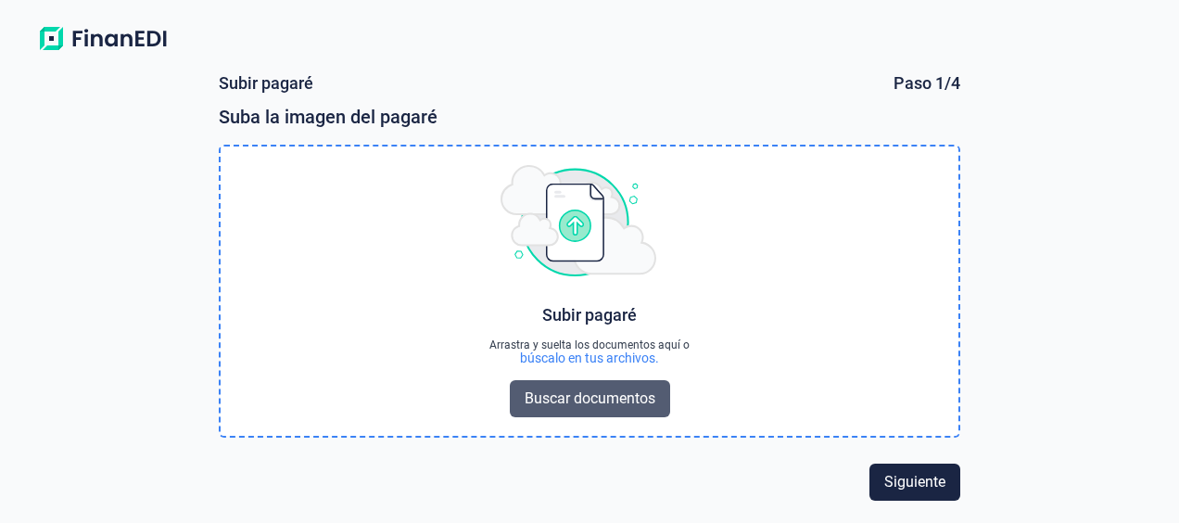
click at [603, 393] on span "Buscar documentos" at bounding box center [590, 398] width 131 height 22
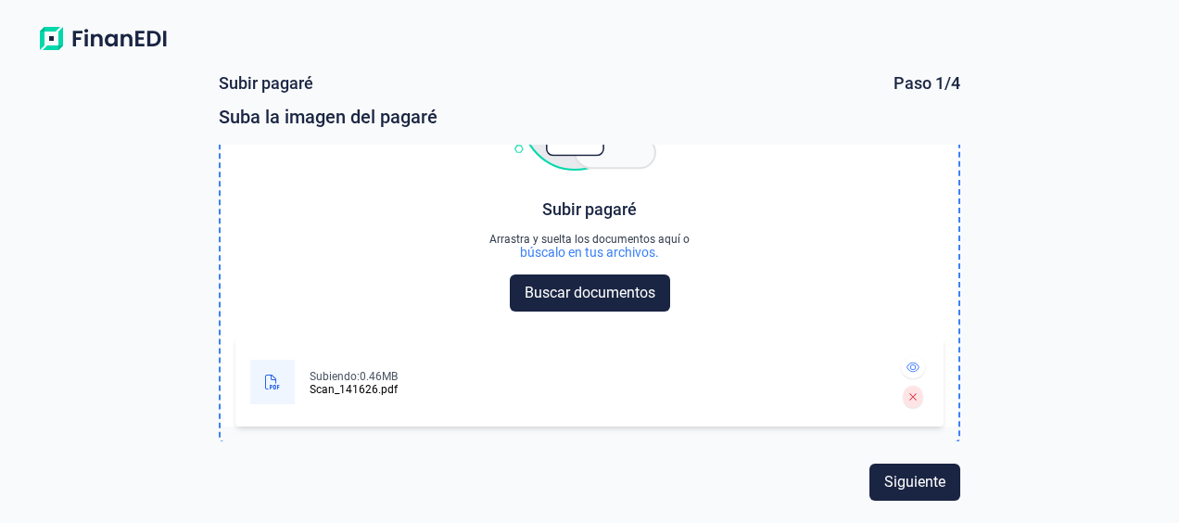
scroll to position [108, 0]
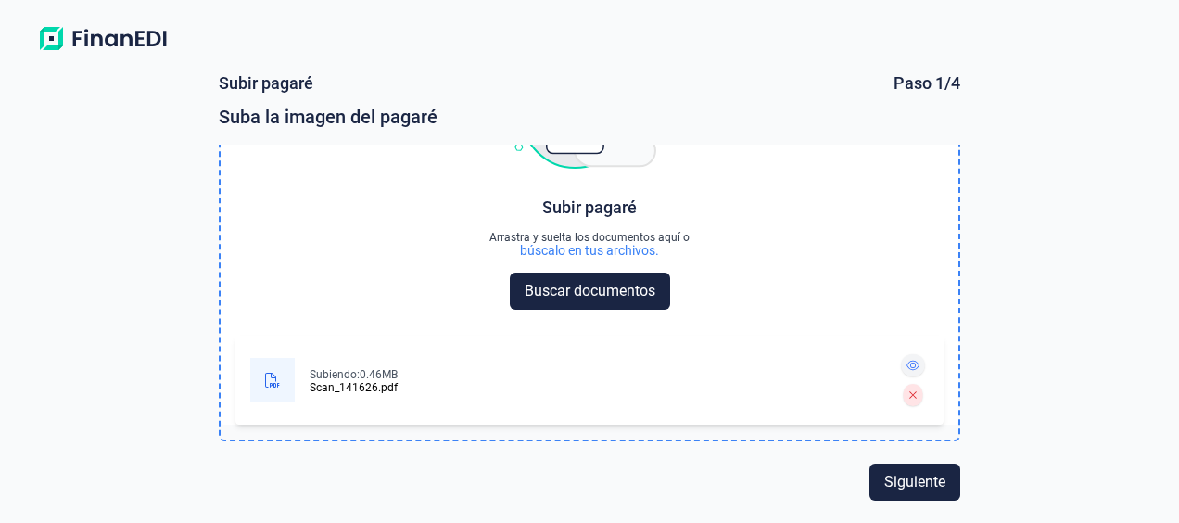
click at [907, 369] on icon at bounding box center [912, 366] width 13 height 10
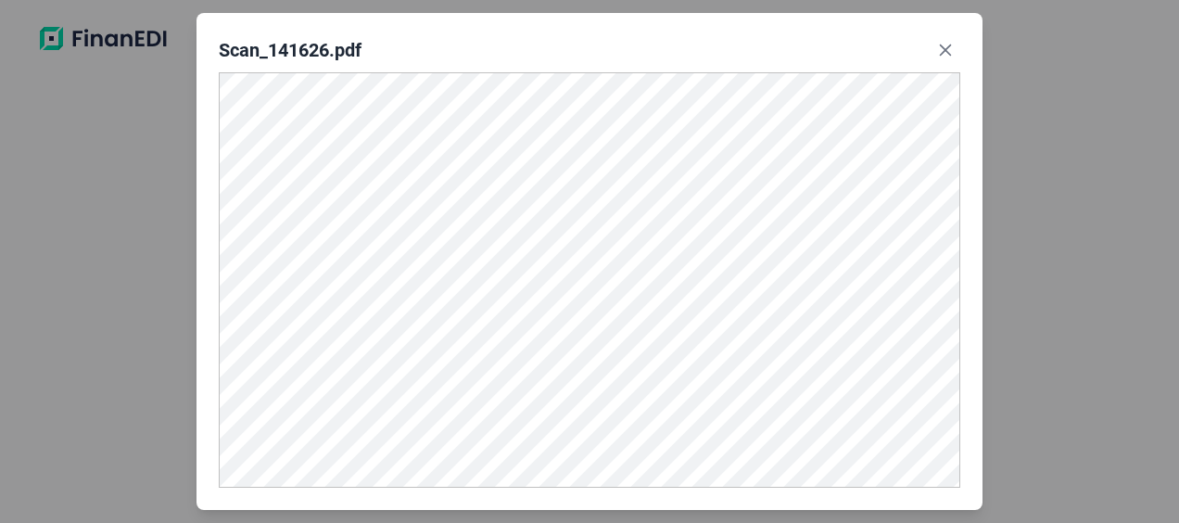
scroll to position [105, 0]
click at [940, 46] on icon "Close" at bounding box center [945, 50] width 15 height 15
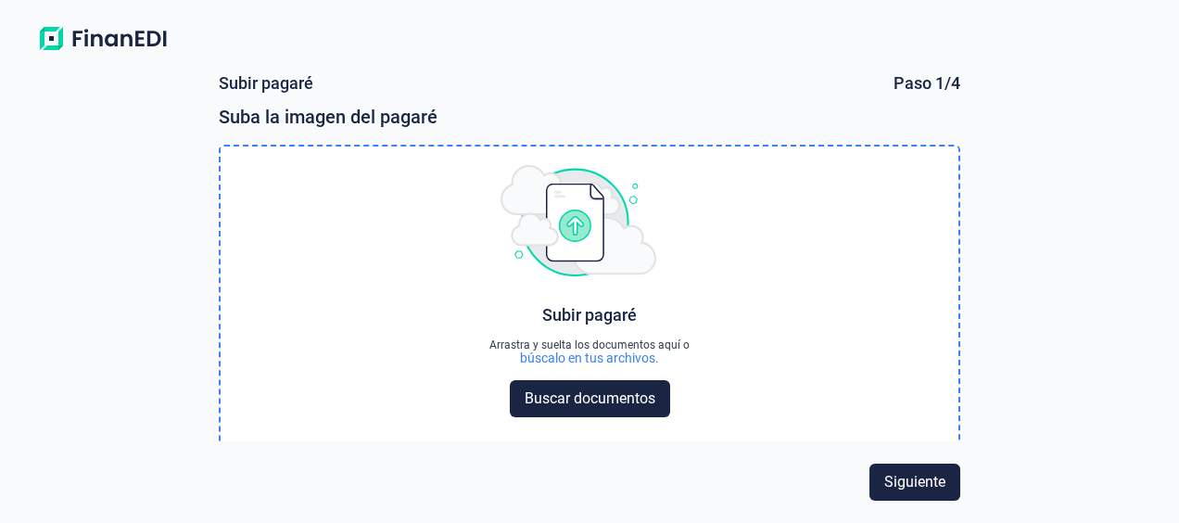
scroll to position [0, 0]
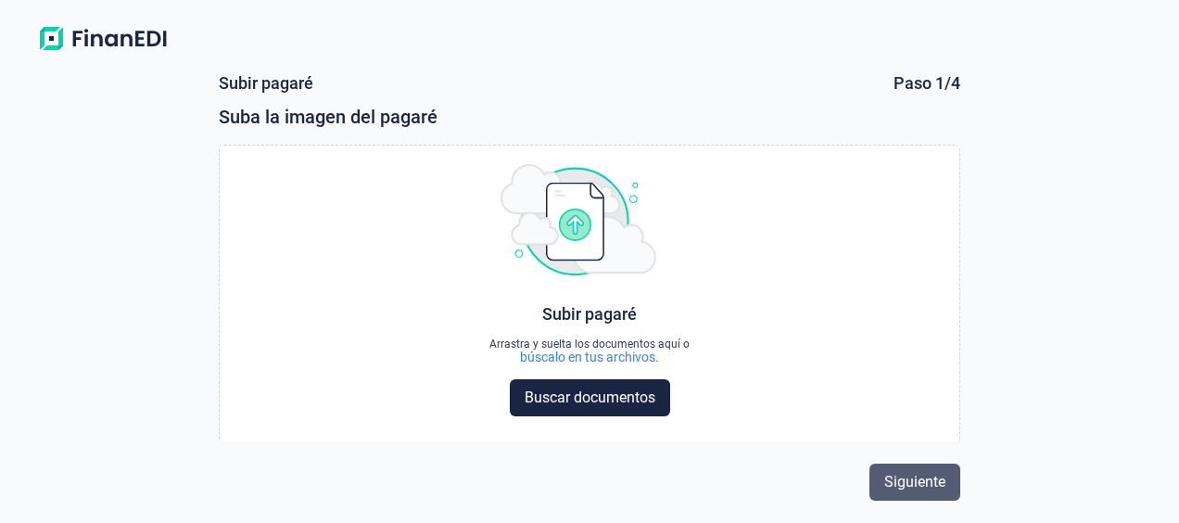
click at [916, 482] on span "Siguiente" at bounding box center [914, 482] width 61 height 22
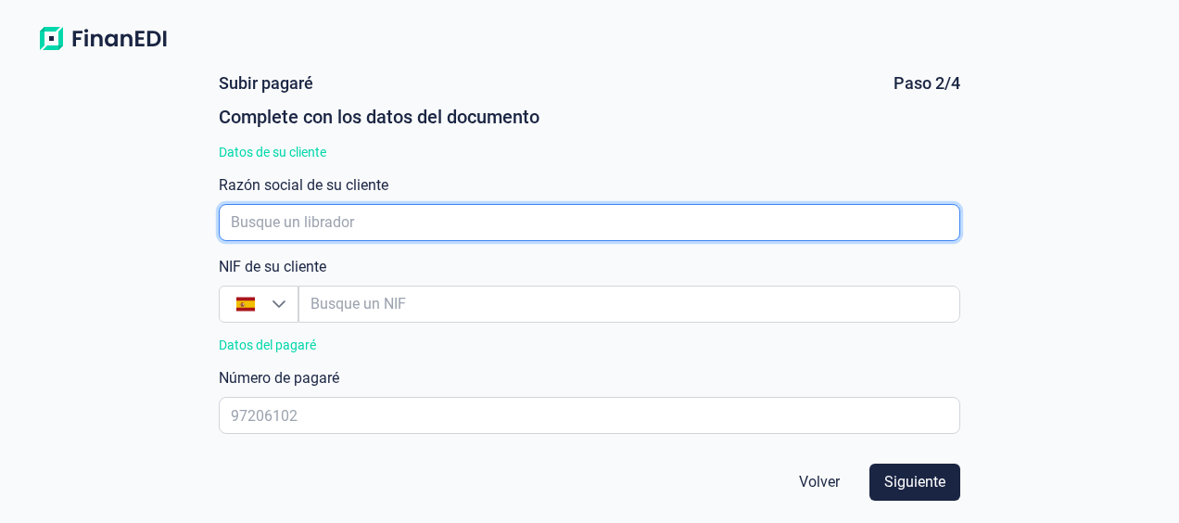
click at [365, 221] on input "empresaAutocomplete" at bounding box center [589, 222] width 741 height 37
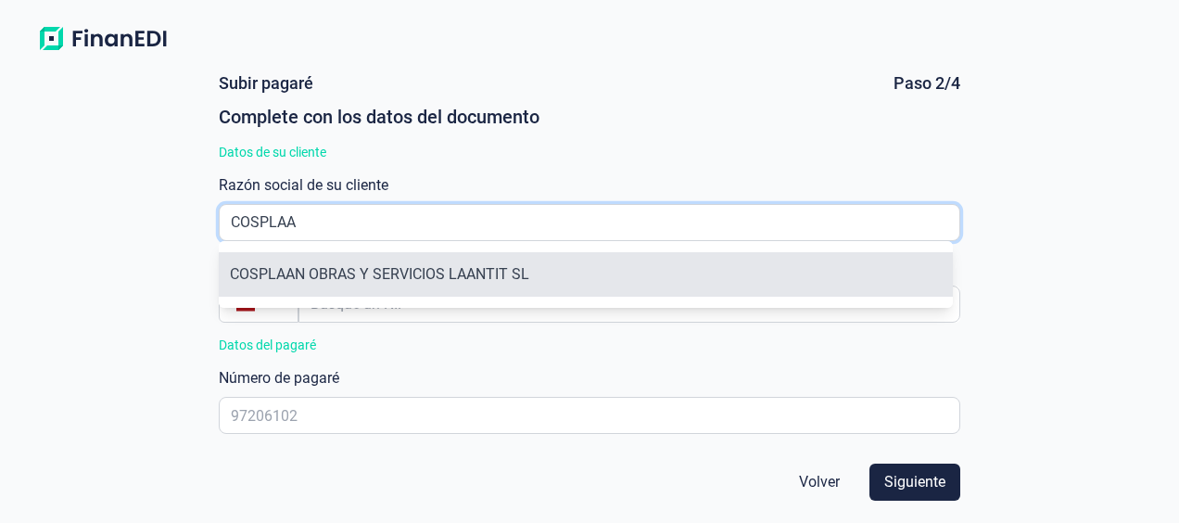
type input "COSPLAA"
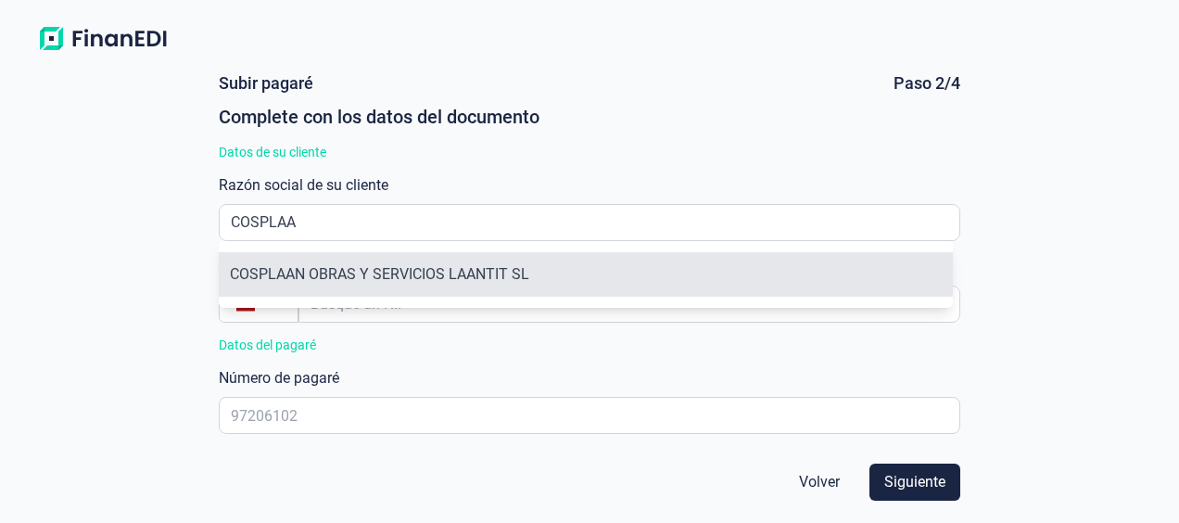
click at [407, 277] on li "COSPLAAN OBRAS Y SERVICIOS LAANTIT SL" at bounding box center [586, 274] width 734 height 44
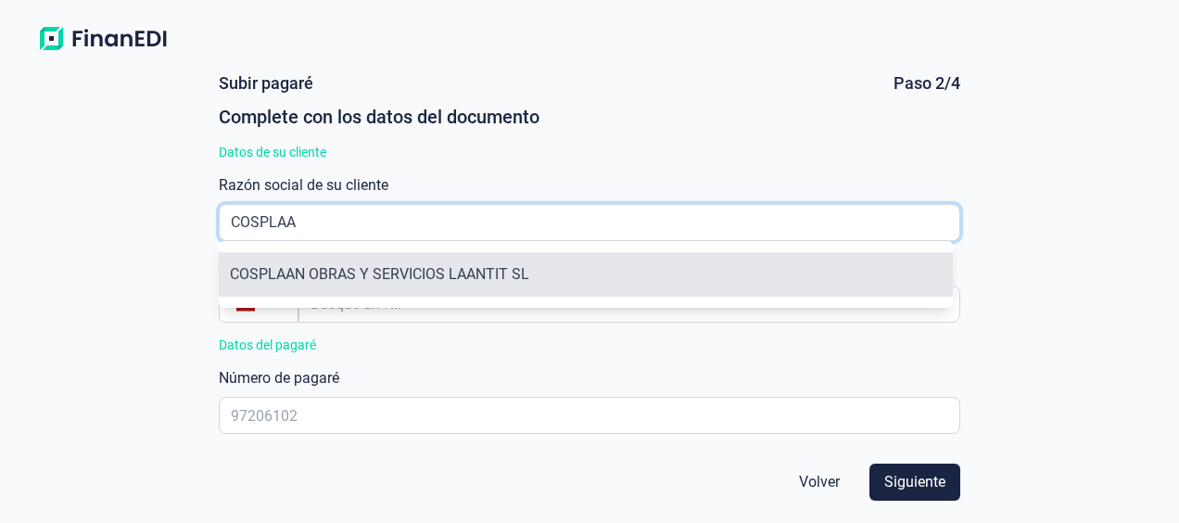
type input "B63392955"
type input "COSPLAAN OBRAS Y SERVICIOS LAANTIT SL"
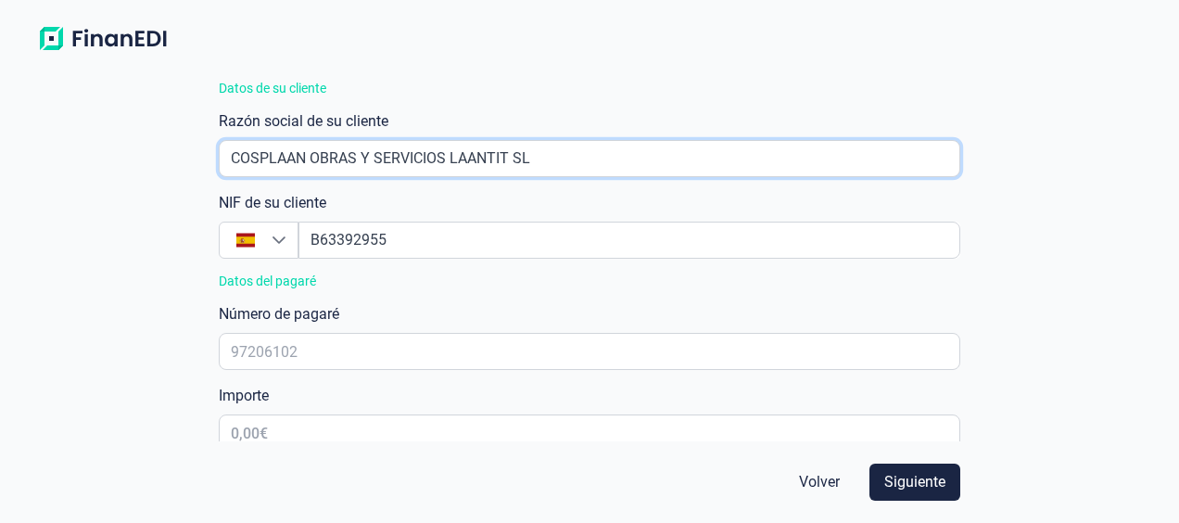
scroll to position [93, 0]
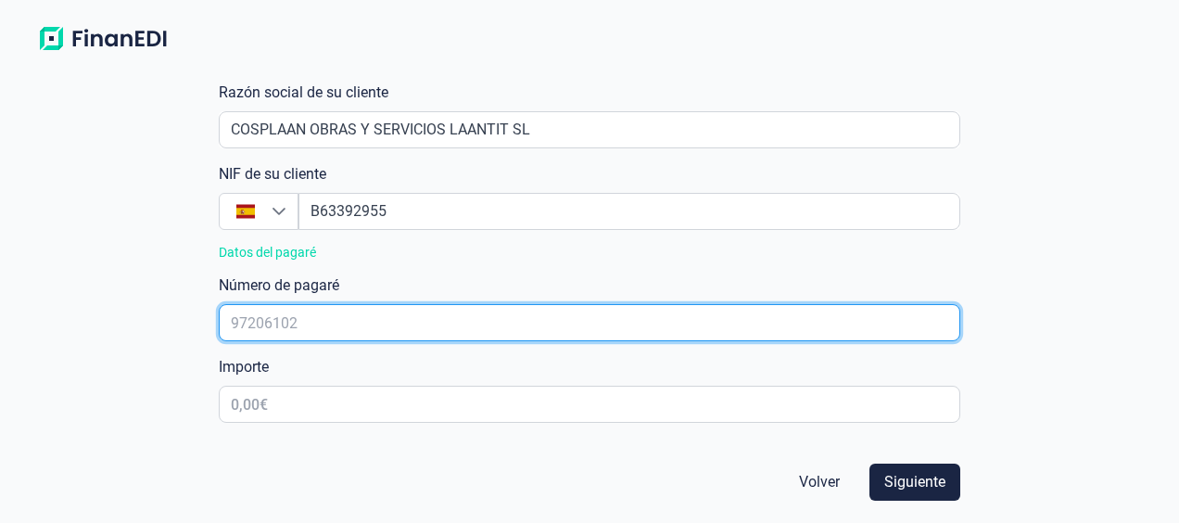
click at [327, 326] on input "text" at bounding box center [589, 322] width 741 height 37
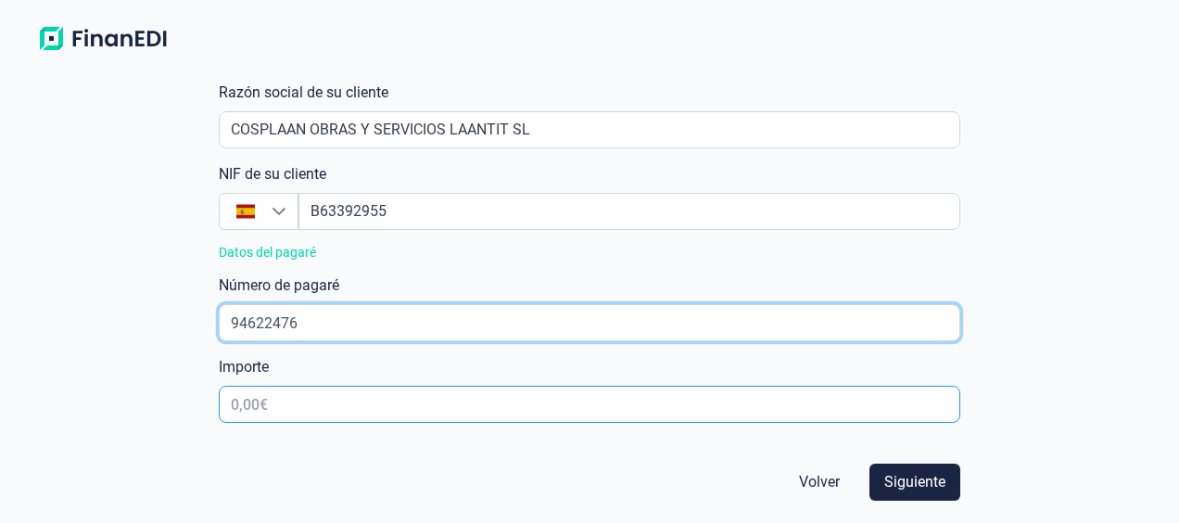
type input "94622476"
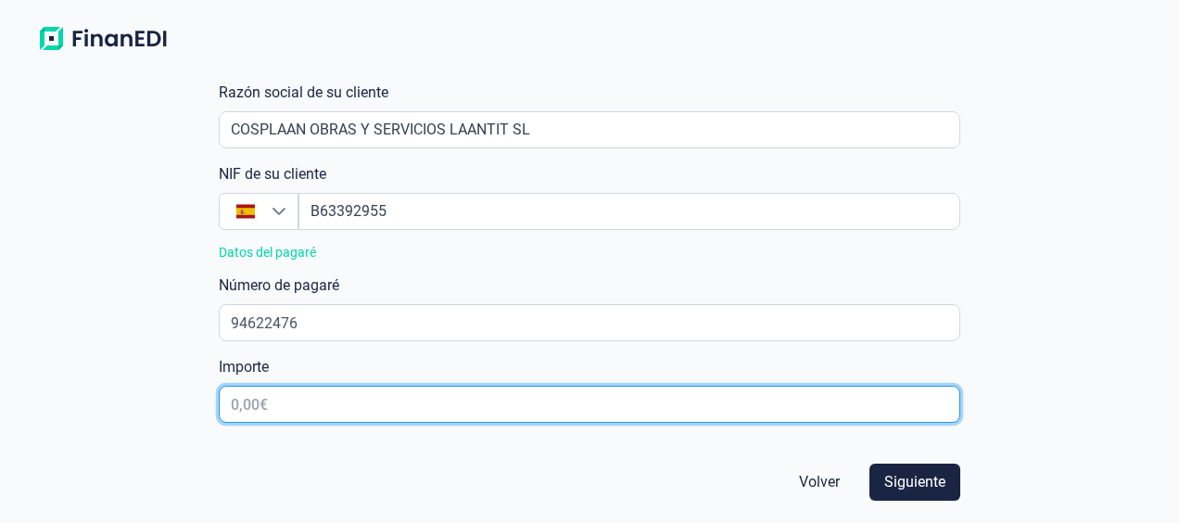
click at [319, 409] on input "text" at bounding box center [589, 404] width 741 height 37
type input "17.182,00 €"
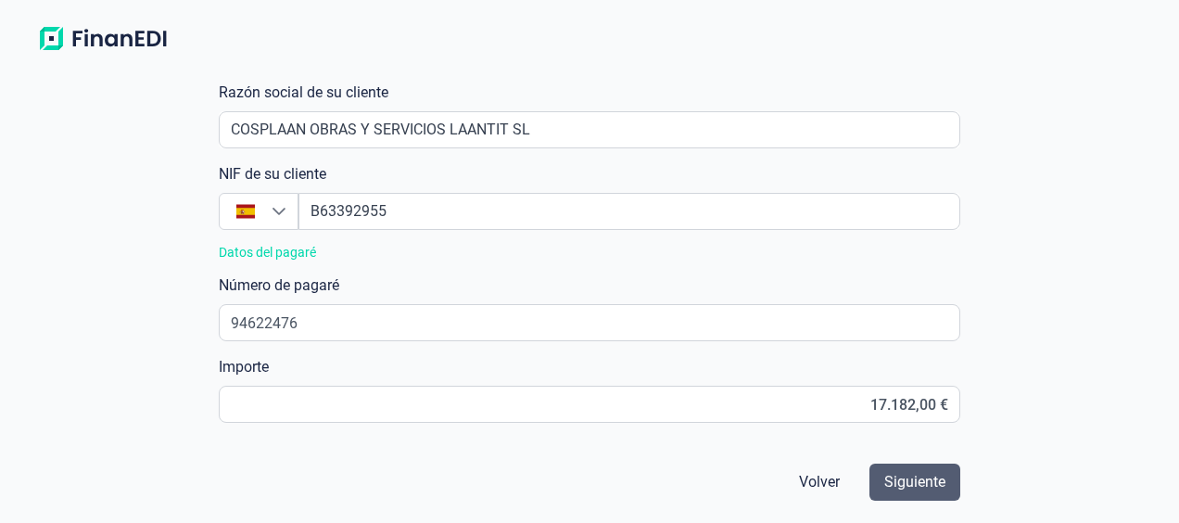
click at [945, 487] on button "Siguiente" at bounding box center [914, 481] width 91 height 37
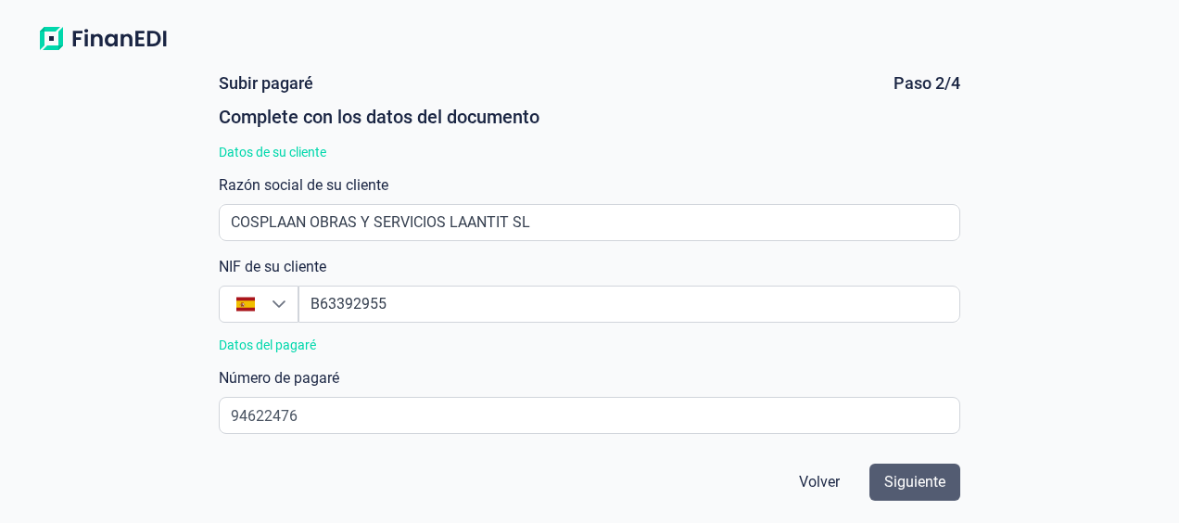
click at [910, 481] on span "Siguiente" at bounding box center [914, 482] width 61 height 22
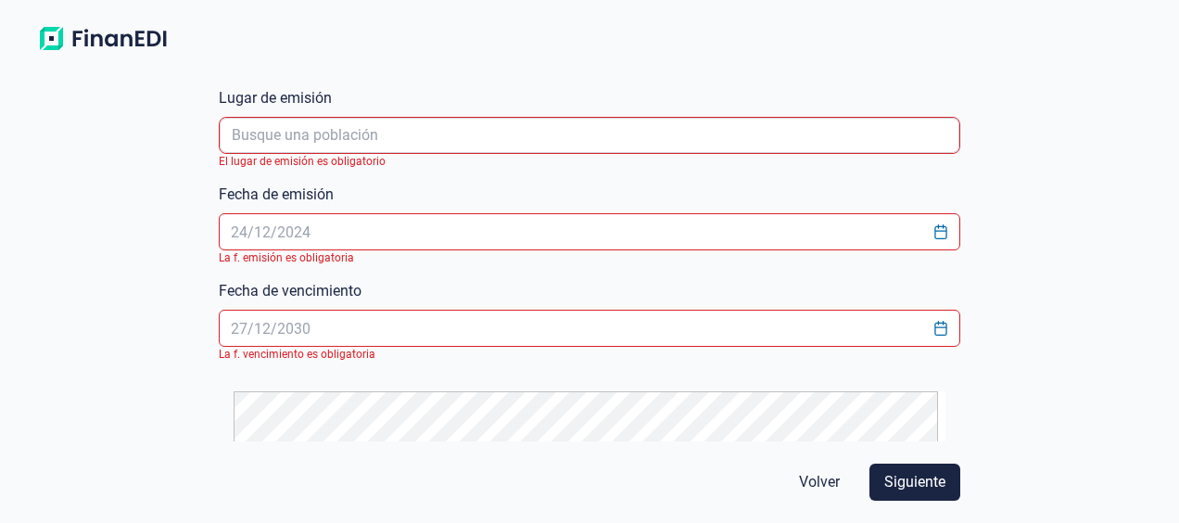
scroll to position [643, 0]
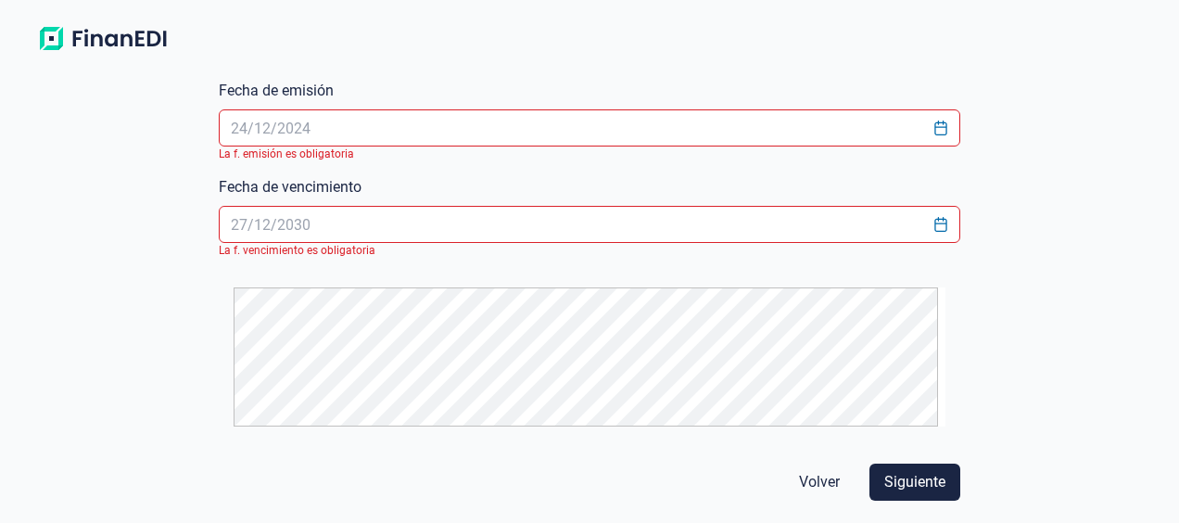
drag, startPoint x: 330, startPoint y: 115, endPoint x: 332, endPoint y: 124, distance: 9.5
click at [329, 119] on input "text" at bounding box center [589, 127] width 741 height 37
click at [933, 132] on icon "Choose Date" at bounding box center [940, 127] width 15 height 15
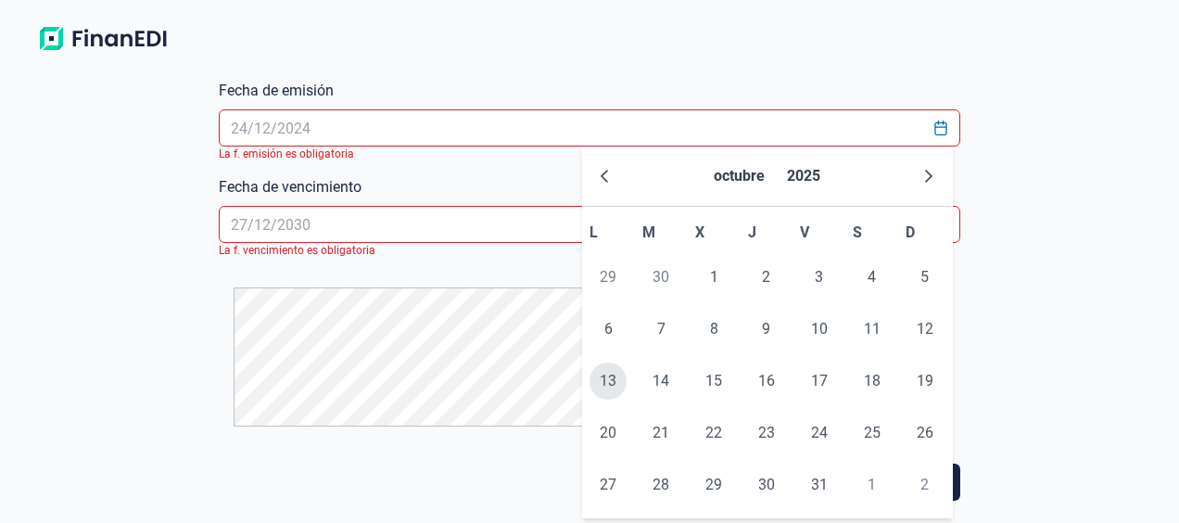
click at [621, 376] on span "13" at bounding box center [607, 380] width 37 height 37
type input "13/10/2025"
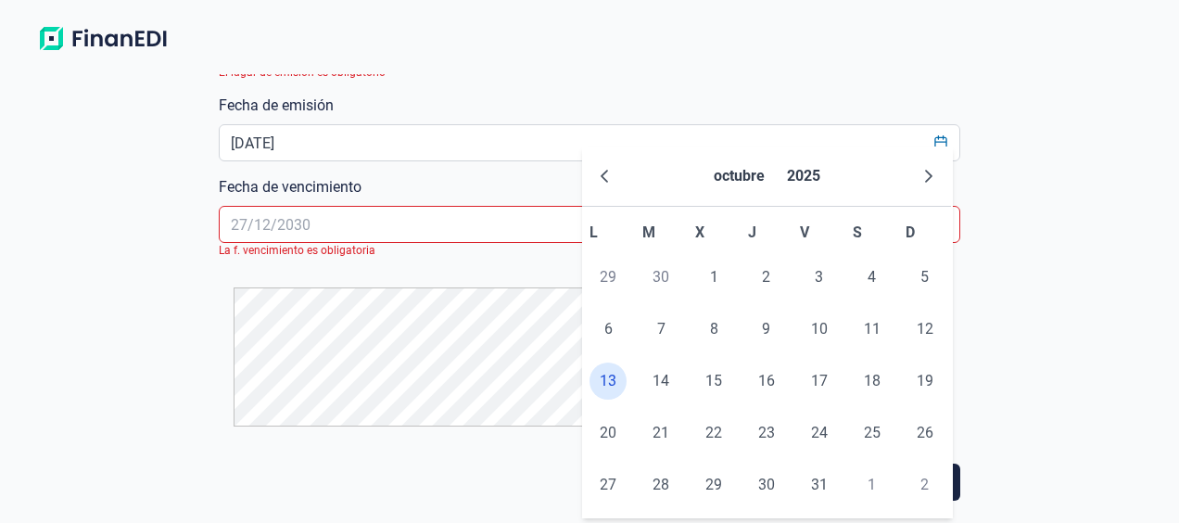
scroll to position [628, 0]
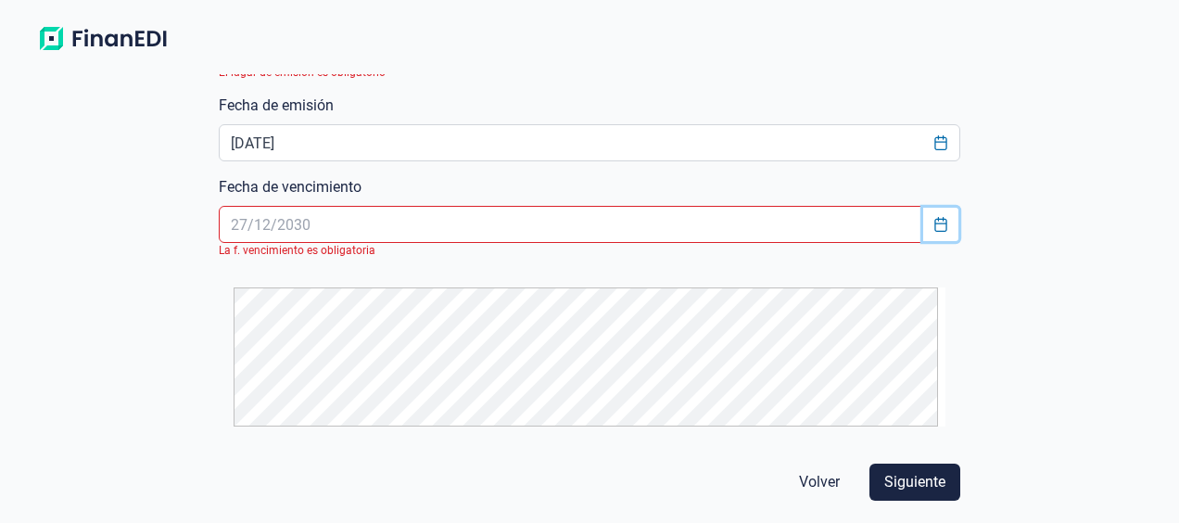
click at [941, 231] on button "Choose Date" at bounding box center [940, 224] width 35 height 33
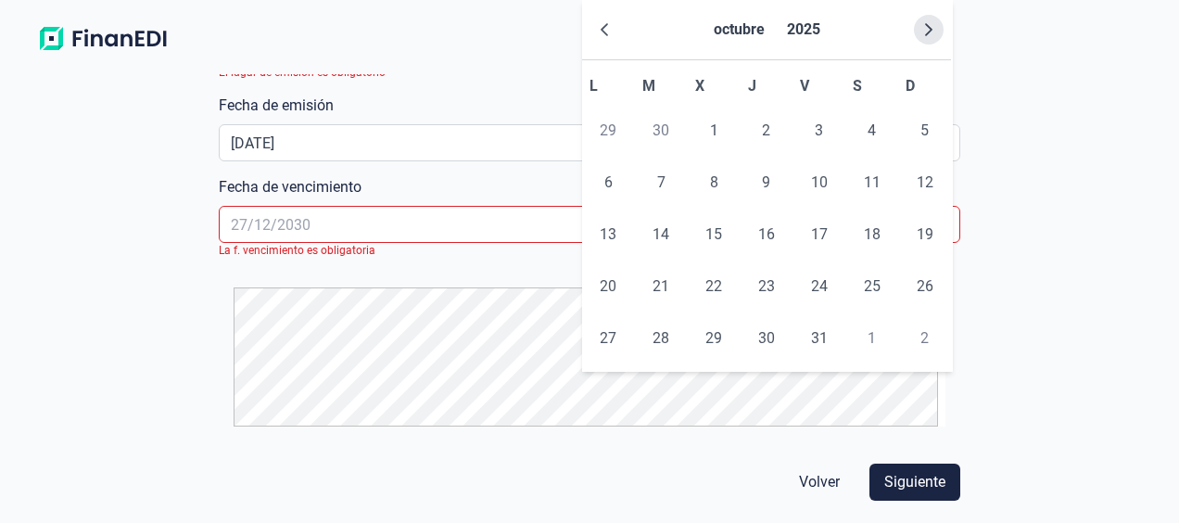
click at [929, 33] on icon "Next Month" at bounding box center [928, 29] width 15 height 15
click at [929, 32] on icon "Next Month" at bounding box center [928, 29] width 7 height 13
click at [869, 128] on span "31" at bounding box center [872, 130] width 37 height 37
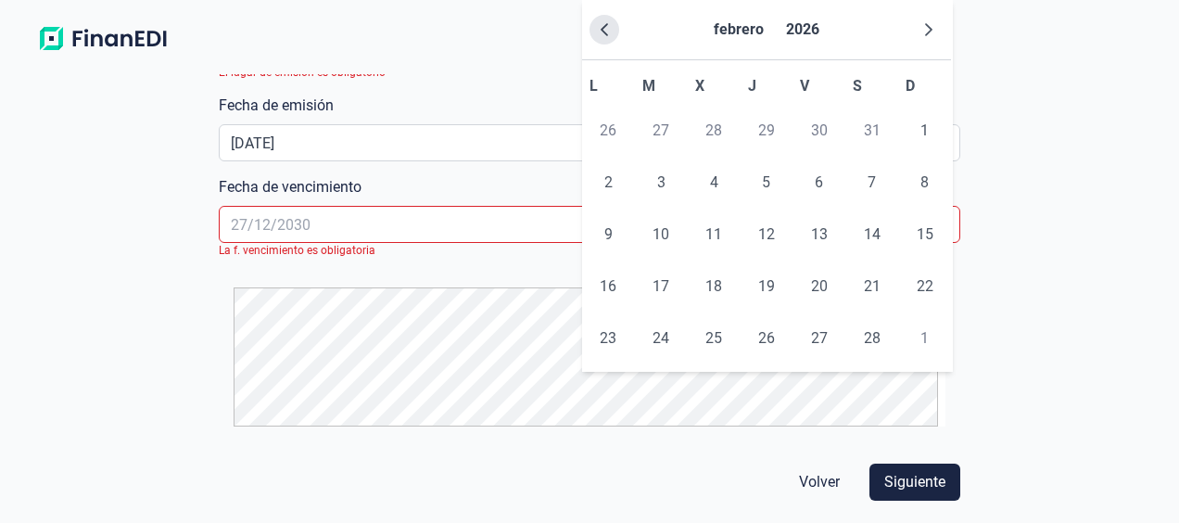
click at [614, 37] on button "Previous Month" at bounding box center [604, 30] width 30 height 30
click at [879, 326] on span "31" at bounding box center [872, 338] width 37 height 37
type input "31/01/2026"
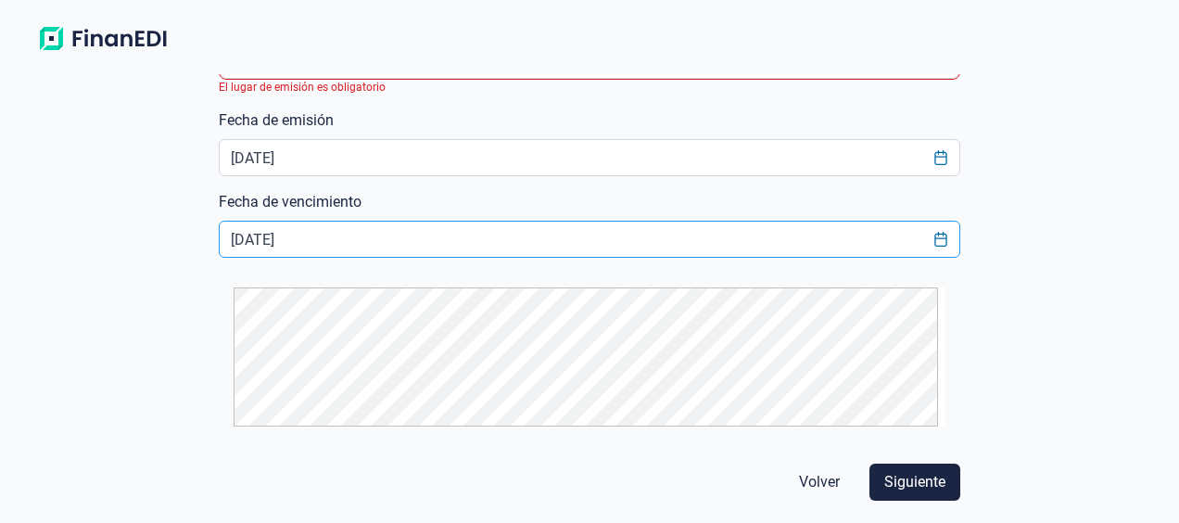
scroll to position [335, 0]
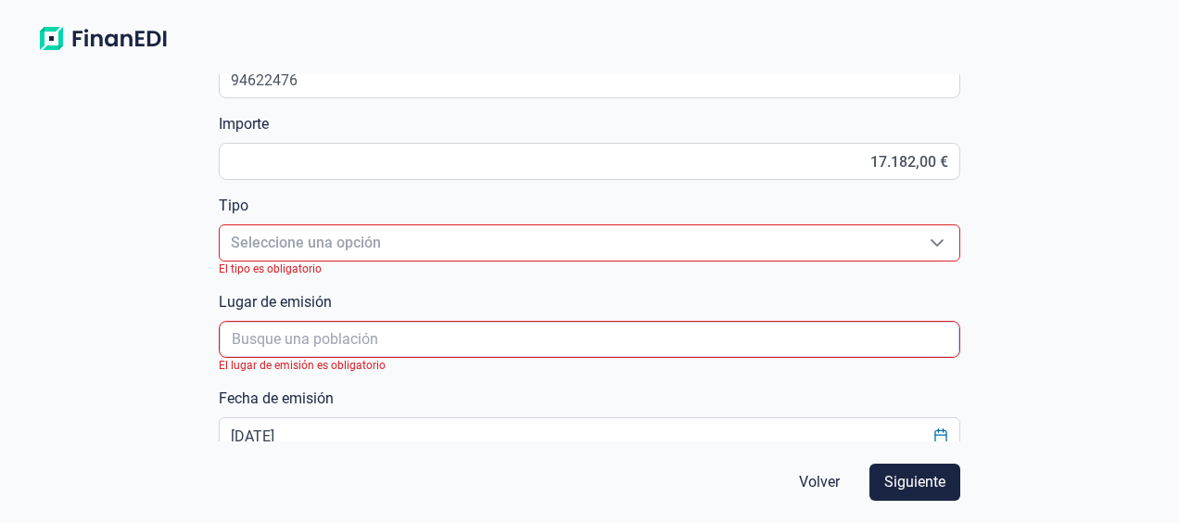
click at [356, 240] on span "Seleccione una opción" at bounding box center [567, 242] width 695 height 35
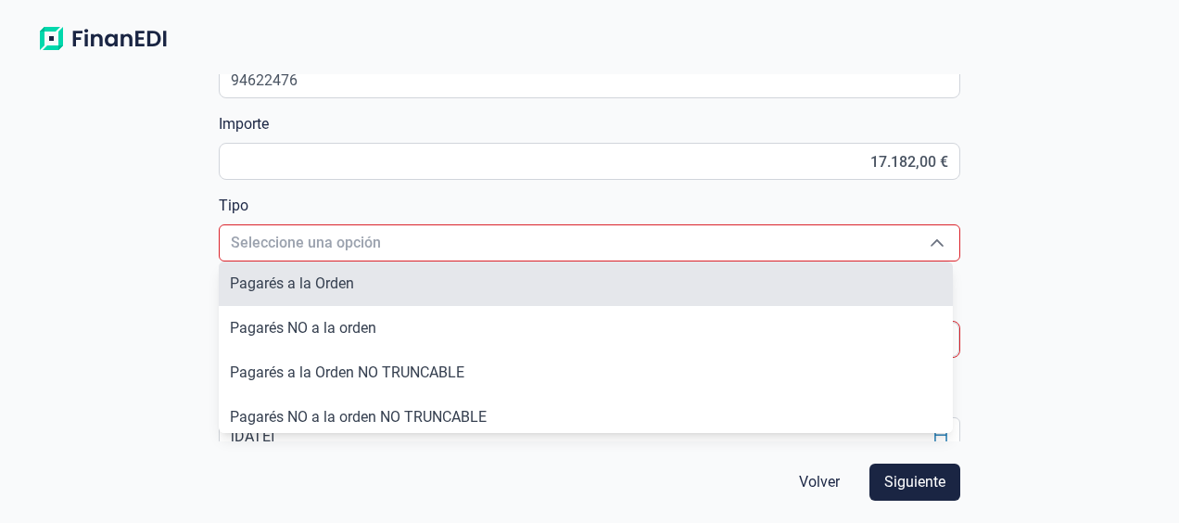
click at [303, 274] on span "Pagarés a la Orden" at bounding box center [292, 283] width 124 height 18
type input "Pagarés a la Orden"
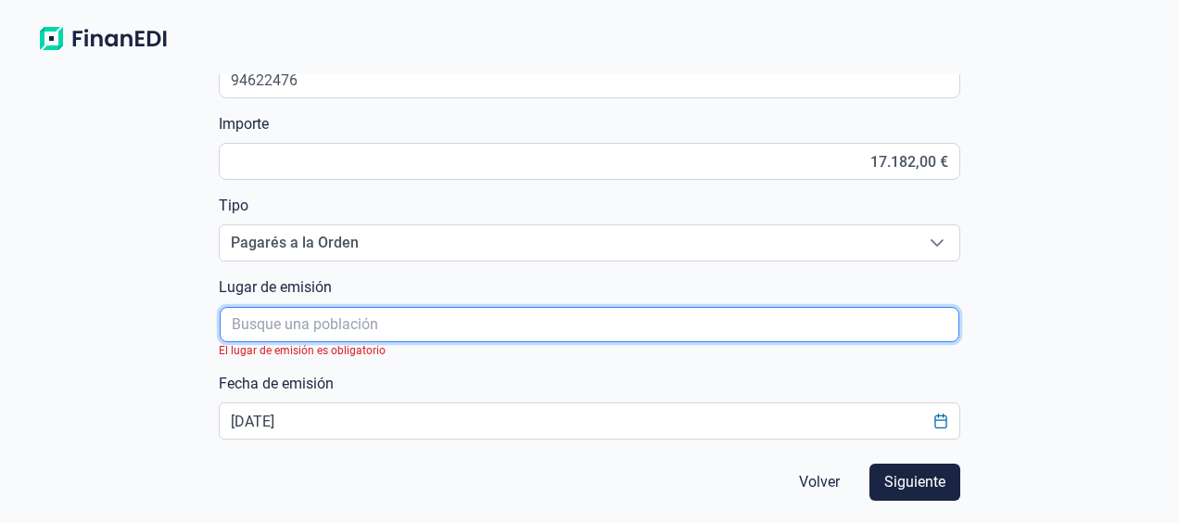
click at [330, 331] on input "poblacionAutocomplete" at bounding box center [590, 324] width 740 height 35
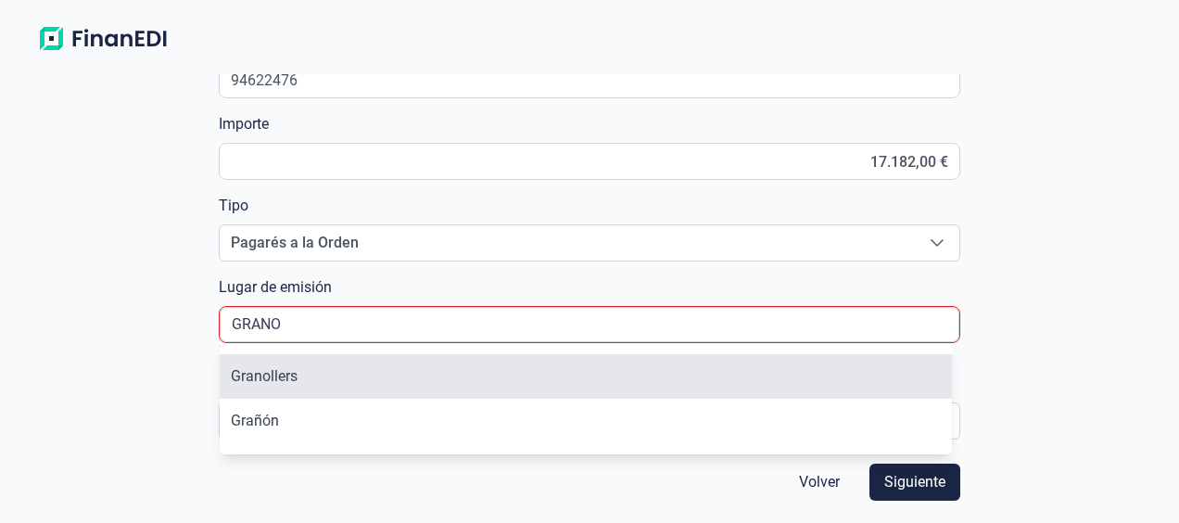
click at [259, 378] on li "Granollers" at bounding box center [586, 376] width 733 height 44
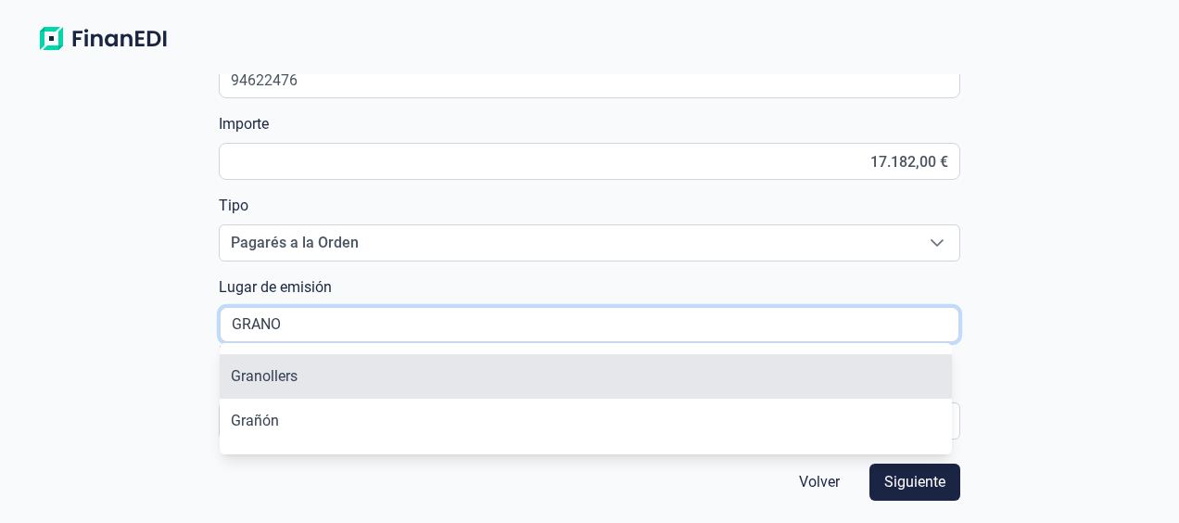
type input "Granollers"
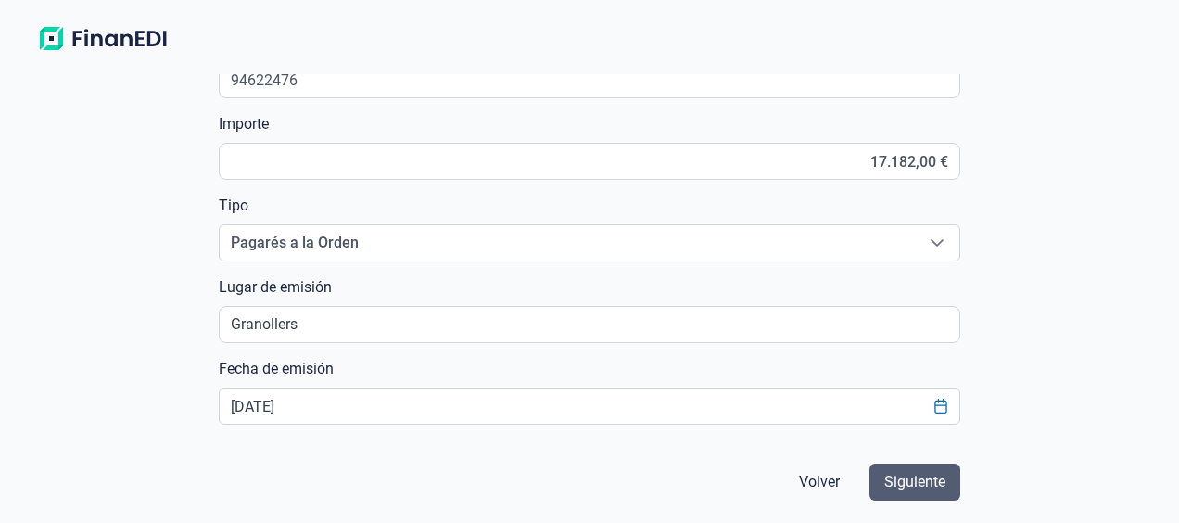
click at [905, 482] on span "Siguiente" at bounding box center [914, 482] width 61 height 22
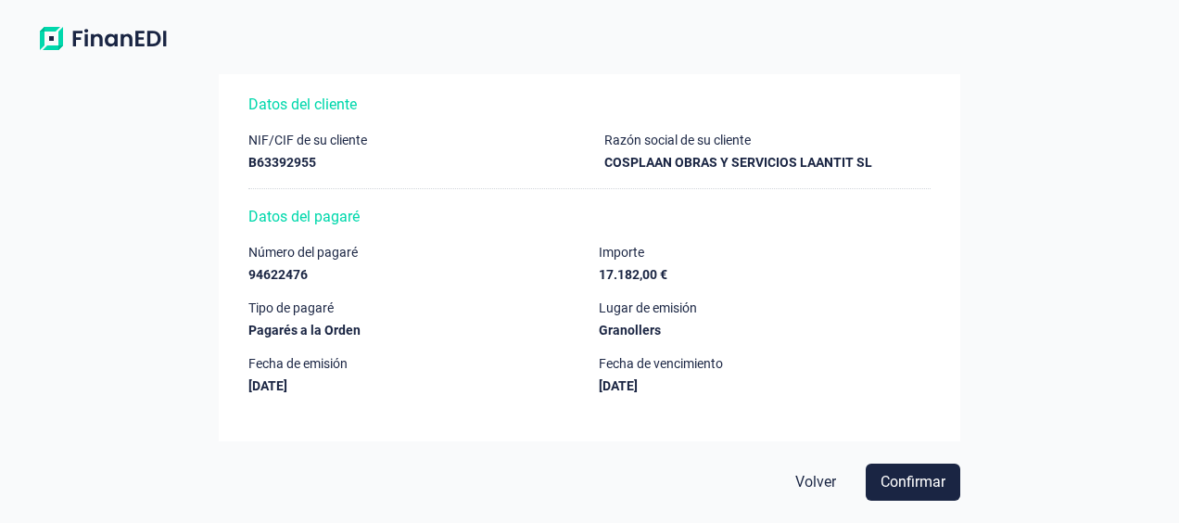
scroll to position [78, 0]
click at [923, 488] on span "Confirmar" at bounding box center [912, 482] width 65 height 22
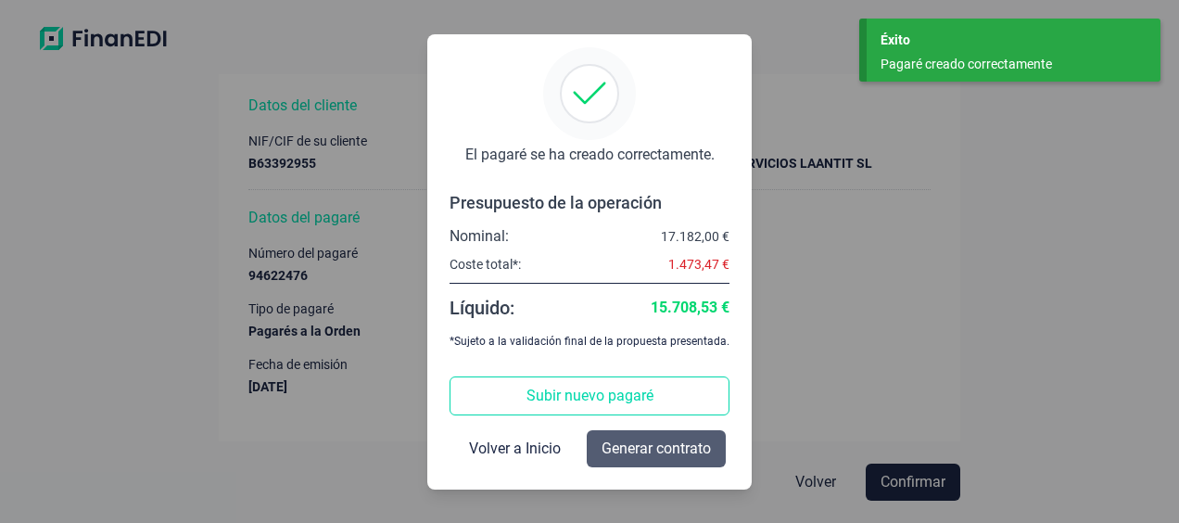
click at [652, 458] on span "Generar contrato" at bounding box center [655, 448] width 109 height 22
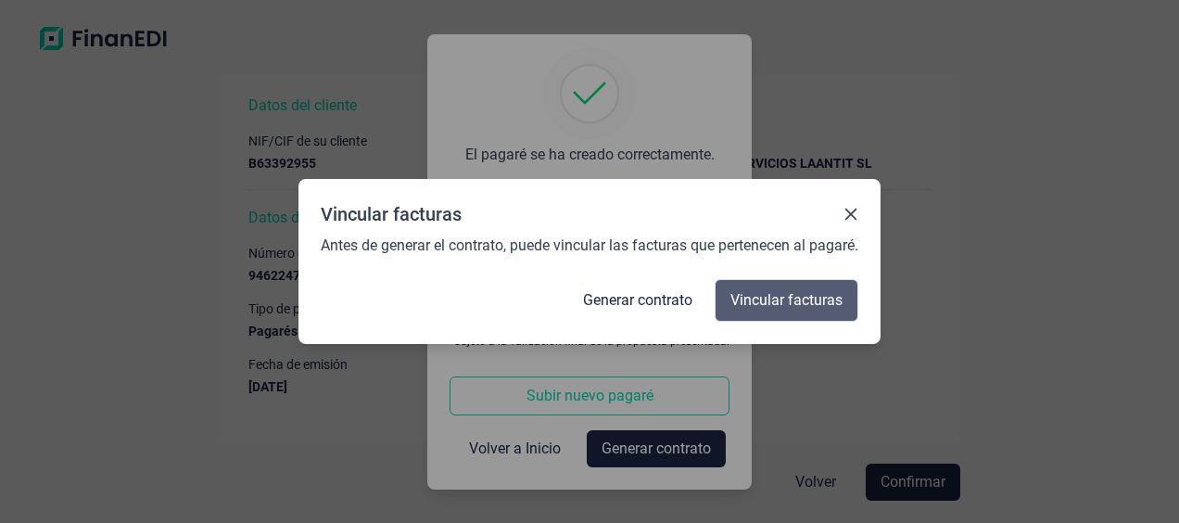
click at [778, 302] on span "Vincular facturas" at bounding box center [786, 300] width 112 height 22
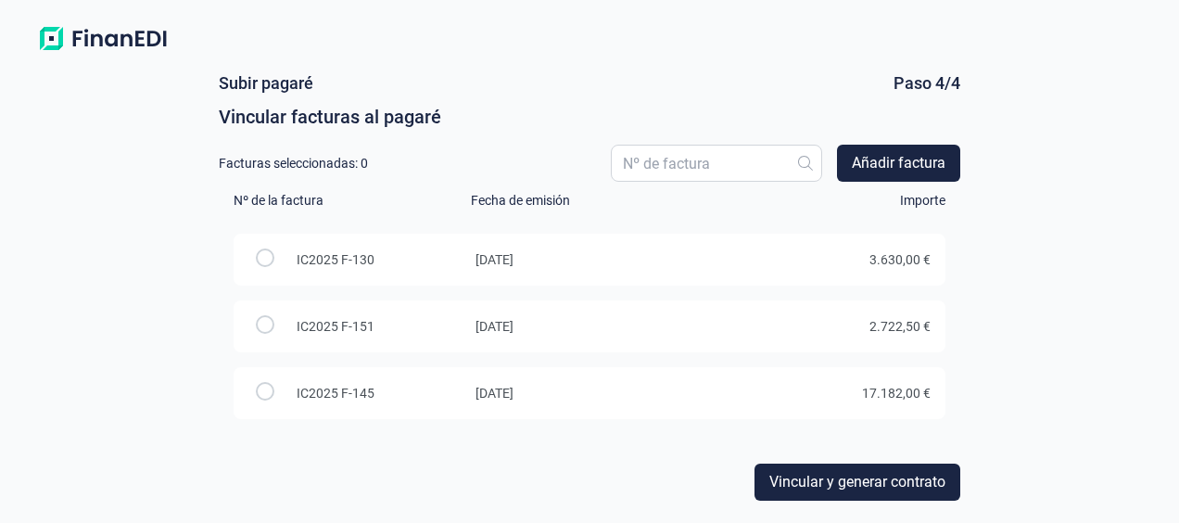
click at [265, 395] on input "radio" at bounding box center [265, 391] width 19 height 19
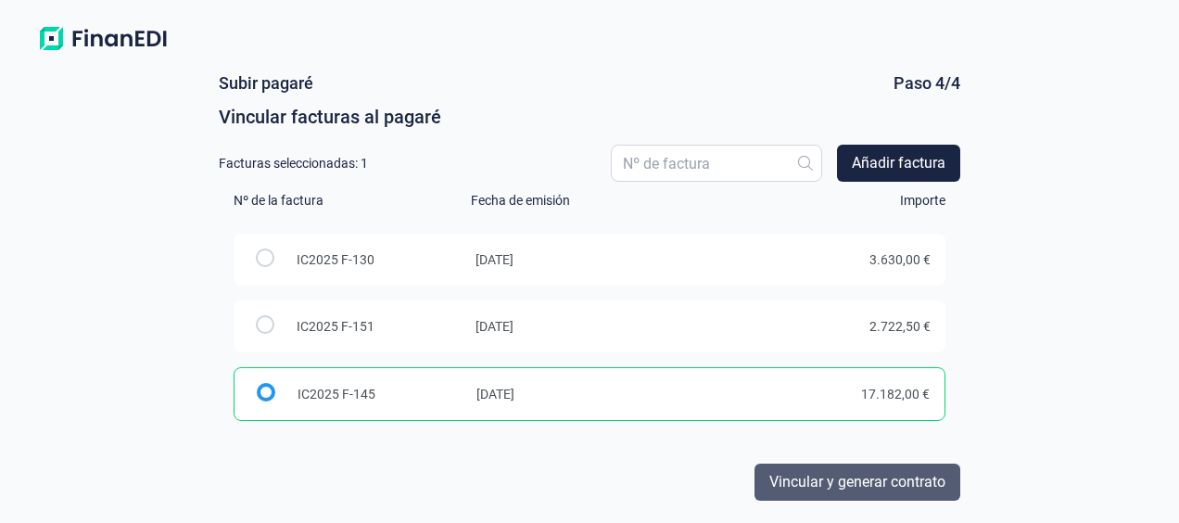
click at [827, 485] on span "Vincular y generar contrato" at bounding box center [857, 482] width 176 height 22
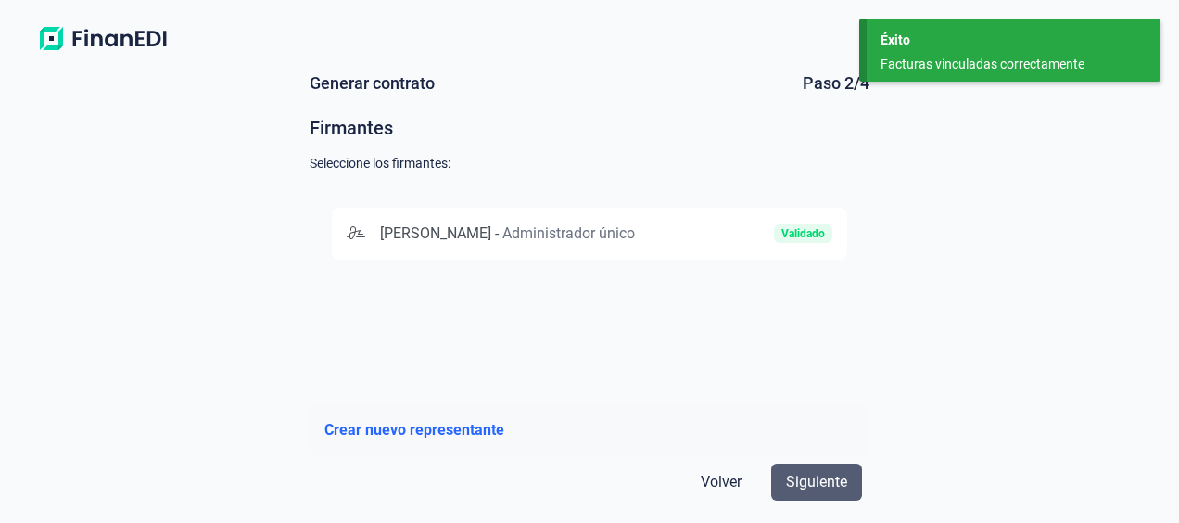
click at [808, 480] on span "Siguiente" at bounding box center [816, 482] width 61 height 22
click at [502, 242] on span "Administrador único" at bounding box center [568, 233] width 133 height 18
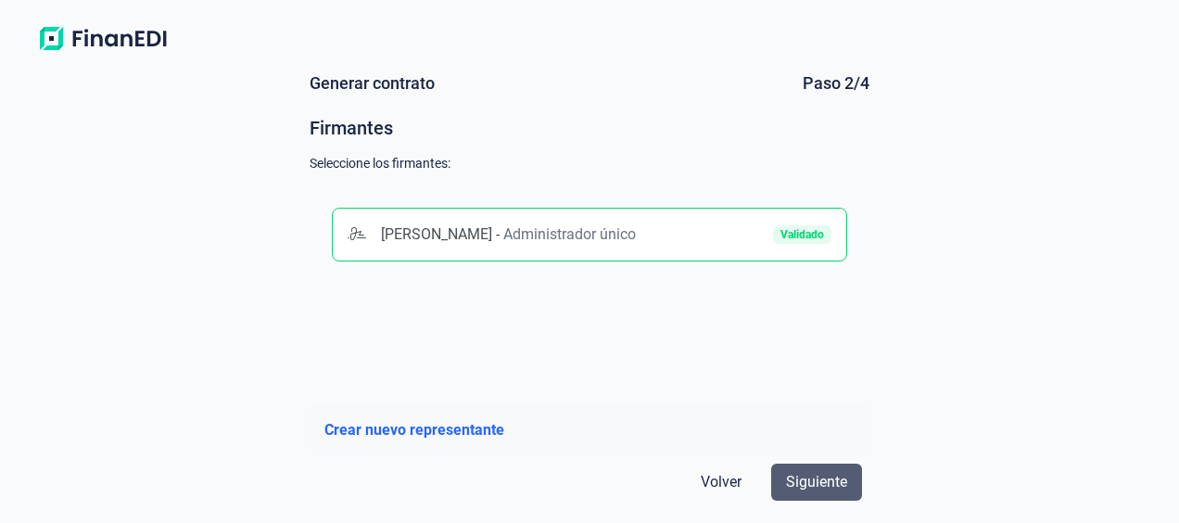
click at [824, 473] on span "Siguiente" at bounding box center [816, 482] width 61 height 22
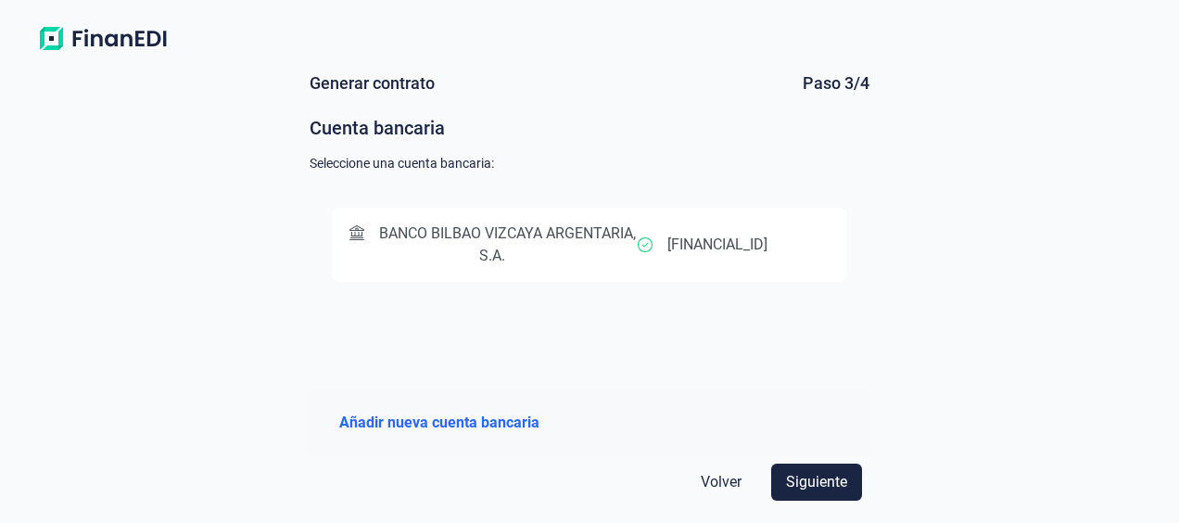
click at [554, 234] on span "BANCO BILBAO VIZCAYA ARGENTARIA, S.A." at bounding box center [507, 244] width 257 height 40
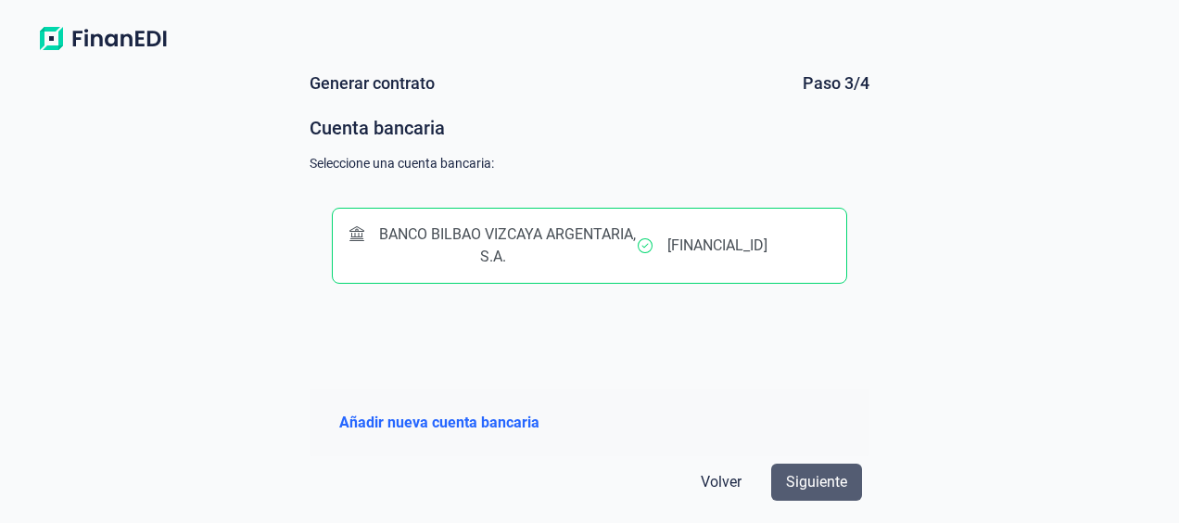
click at [812, 478] on span "Siguiente" at bounding box center [816, 482] width 61 height 22
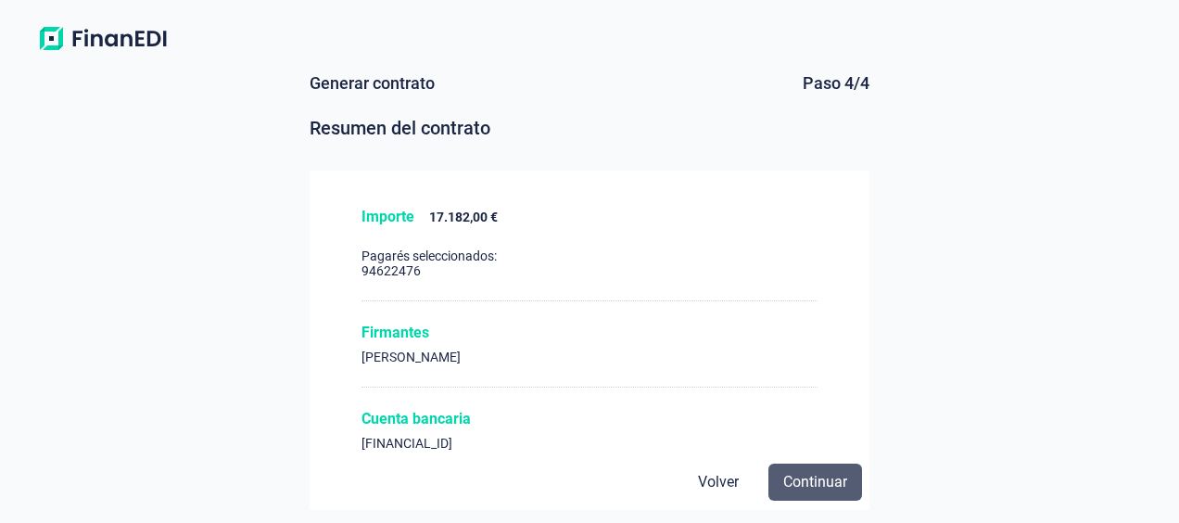
click at [812, 479] on span "Continuar" at bounding box center [815, 482] width 64 height 22
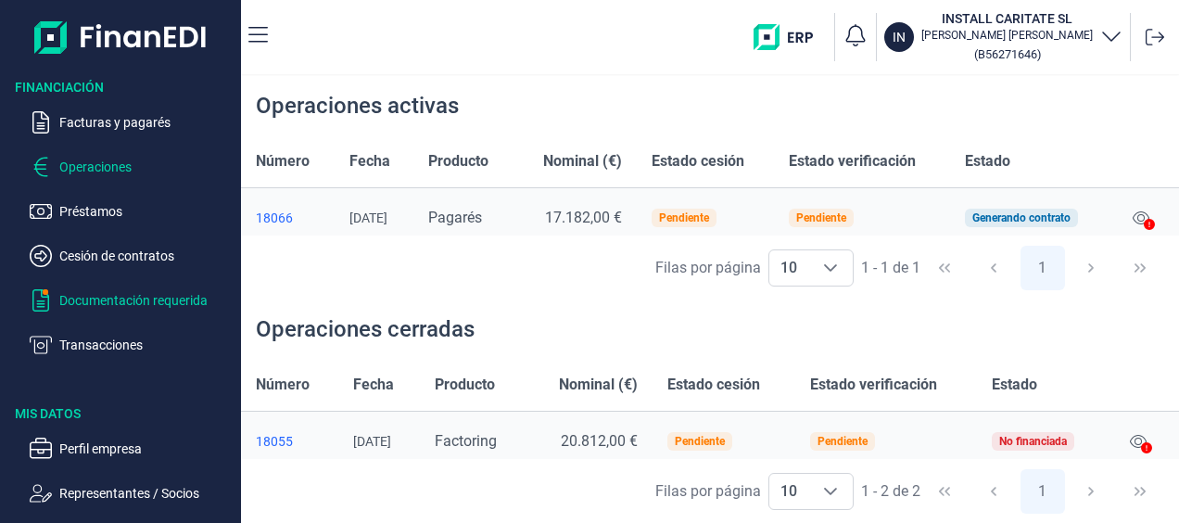
click at [111, 298] on p "Documentación requerida" at bounding box center [146, 300] width 174 height 22
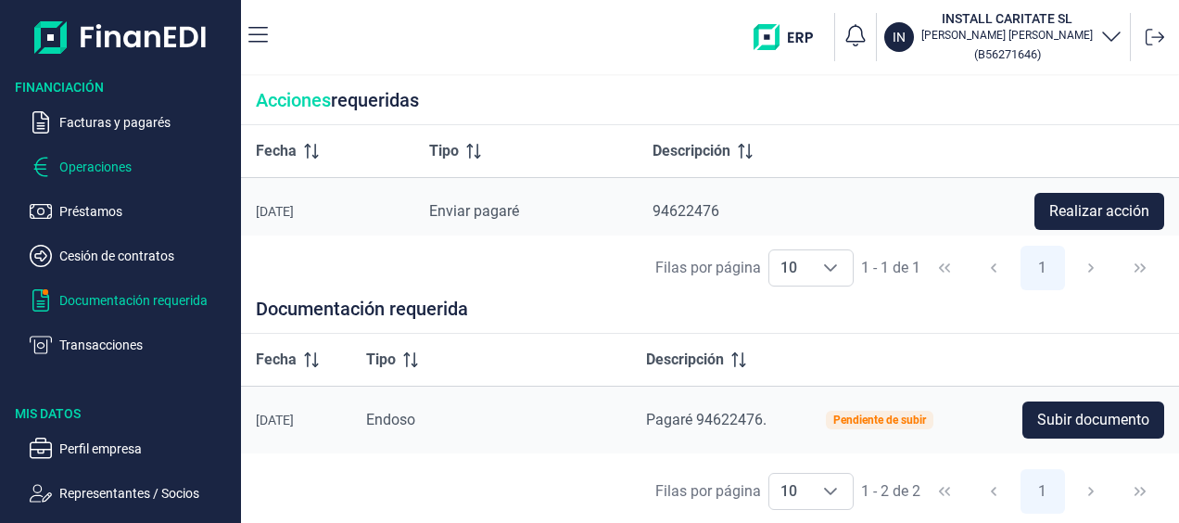
click at [82, 160] on p "Operaciones" at bounding box center [146, 167] width 174 height 22
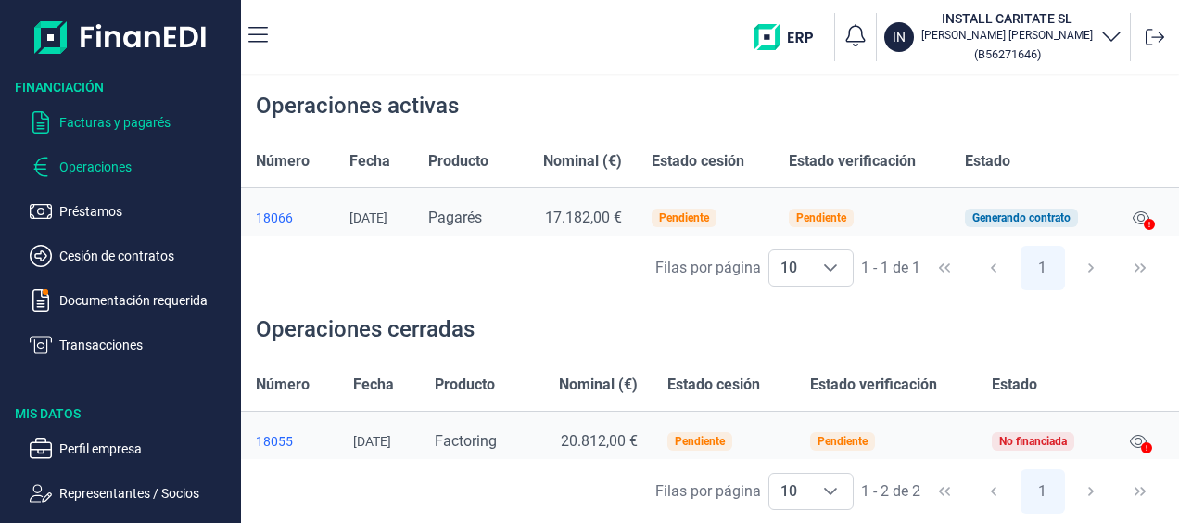
click at [120, 121] on p "Facturas y pagarés" at bounding box center [146, 122] width 174 height 22
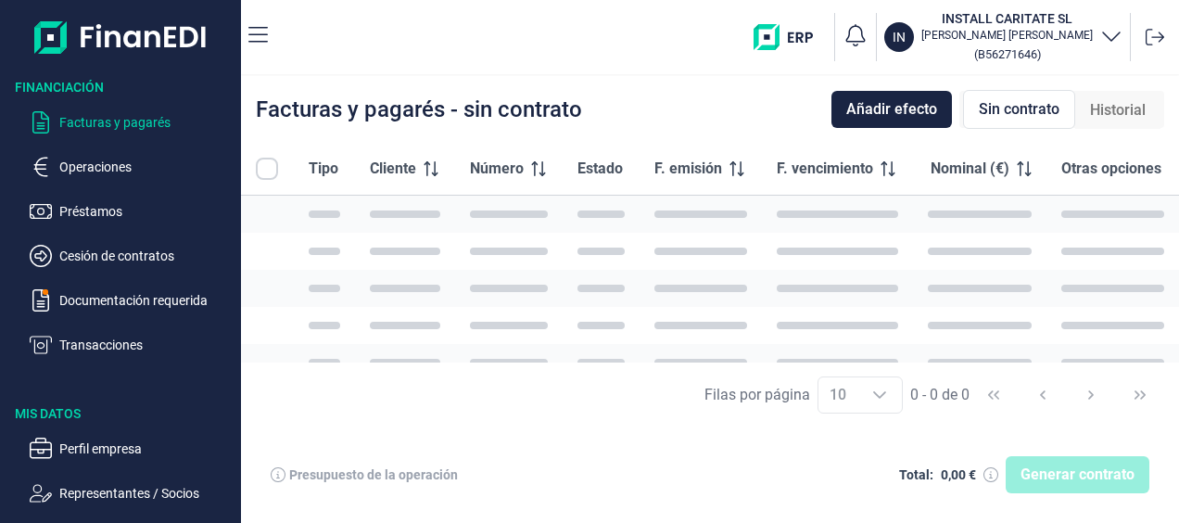
checkbox input "true"
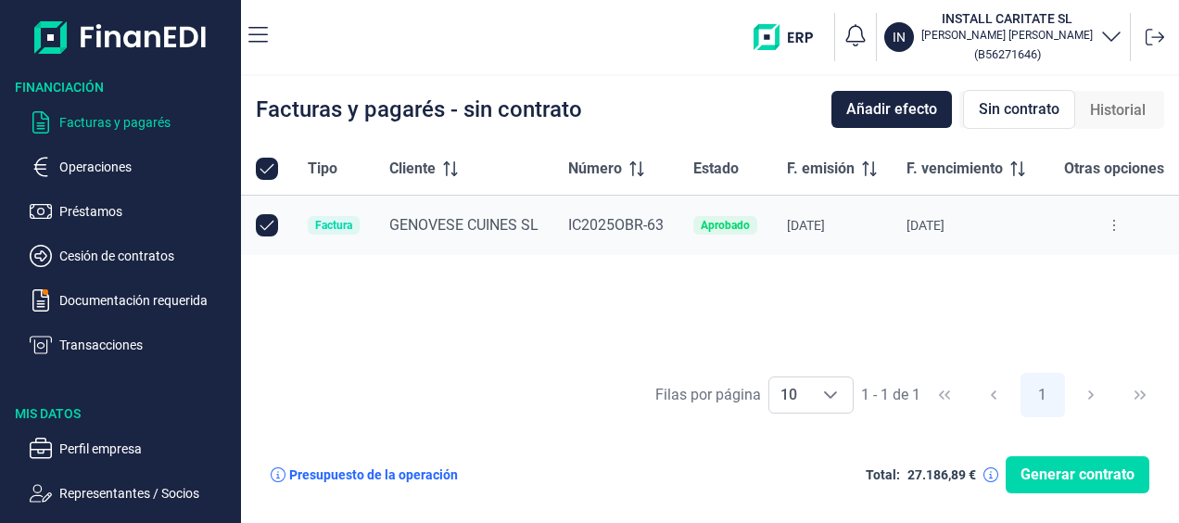
click at [806, 288] on div "Tipo Cliente Número Estado F. emisión F. vencimiento Nominal (€) Otras opciones…" at bounding box center [710, 253] width 938 height 220
click at [818, 304] on div "Tipo Cliente Número Estado F. emisión F. vencimiento Nominal (€) Otras opciones…" at bounding box center [710, 253] width 938 height 220
click at [118, 121] on p "Facturas y pagarés" at bounding box center [146, 122] width 174 height 22
click at [113, 169] on p "Operaciones" at bounding box center [146, 167] width 174 height 22
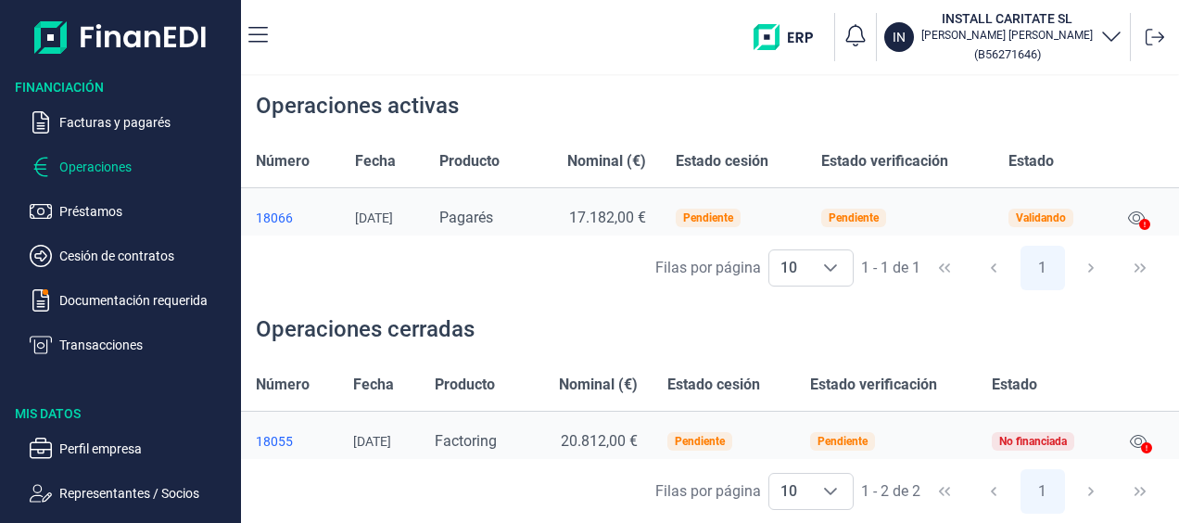
click at [752, 364] on th "Estado cesión" at bounding box center [723, 385] width 143 height 53
click at [539, 293] on div "Filas por página 10 10 10 1 - 1 de 1 1" at bounding box center [710, 267] width 938 height 64
click at [599, 325] on div "Operaciones cerradas" at bounding box center [710, 328] width 938 height 59
click at [599, 322] on div "Operaciones cerradas" at bounding box center [710, 328] width 938 height 59
click at [506, 301] on div "Operaciones cerradas" at bounding box center [710, 328] width 938 height 59
